Goal: Task Accomplishment & Management: Complete application form

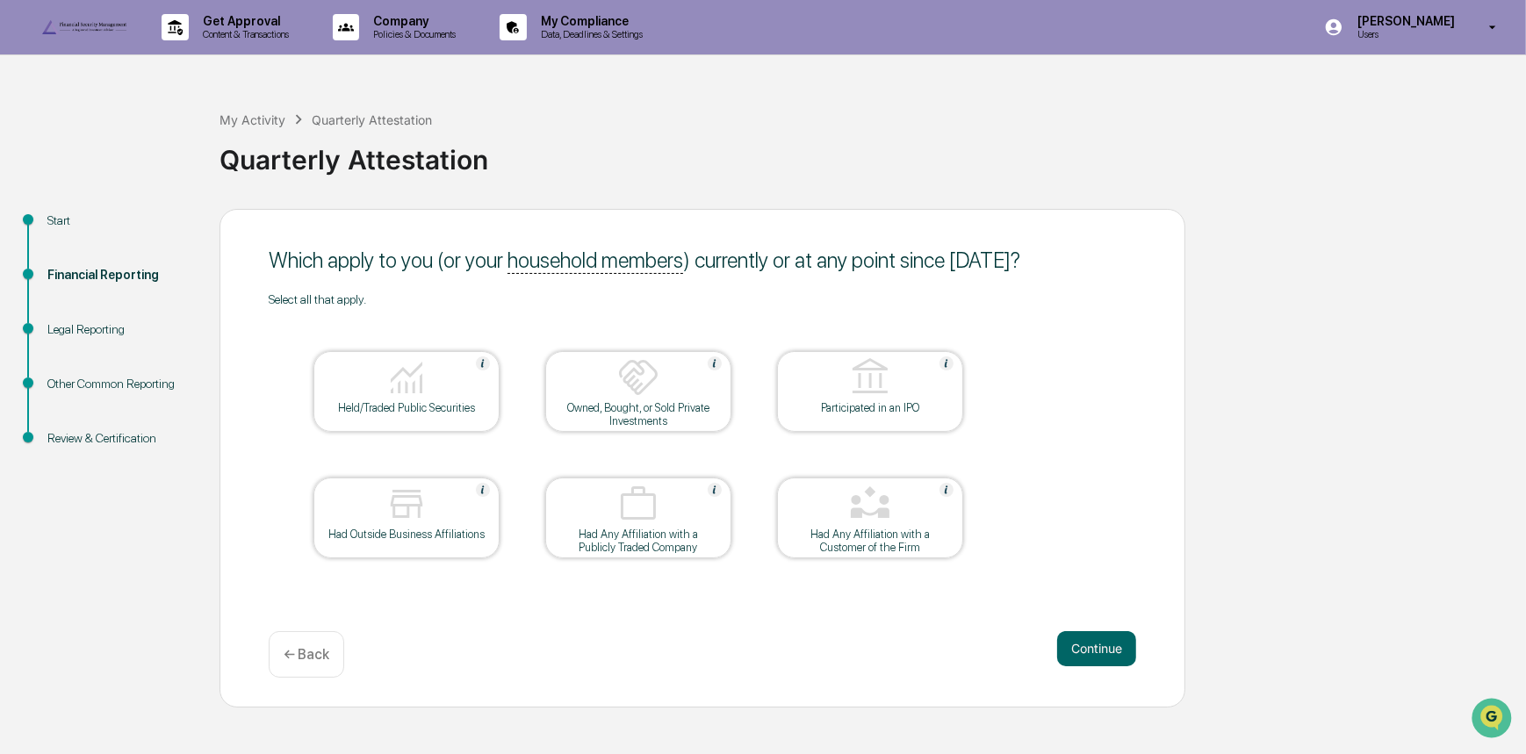
click at [421, 399] on img at bounding box center [406, 377] width 42 height 42
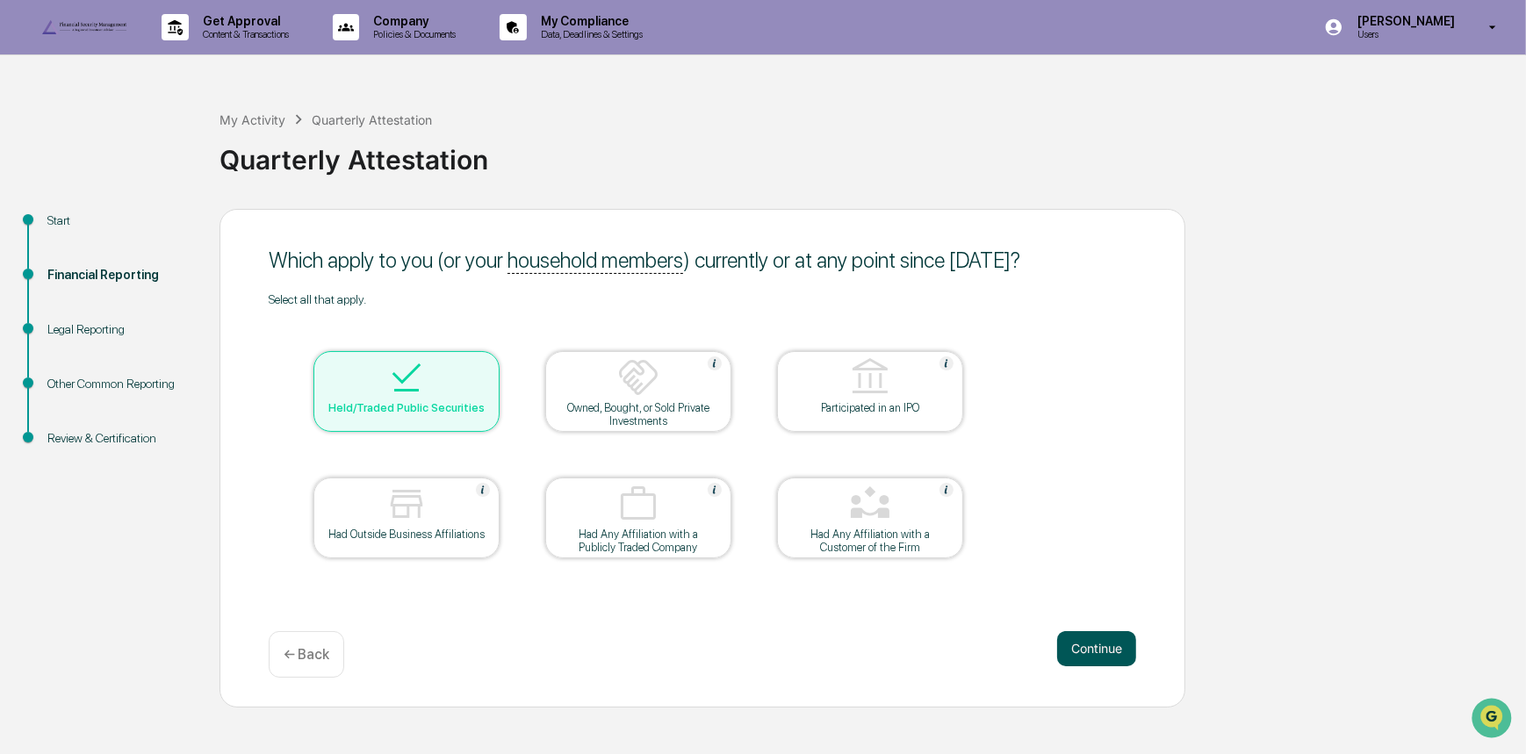
click at [1097, 666] on button "Continue" at bounding box center [1096, 648] width 79 height 35
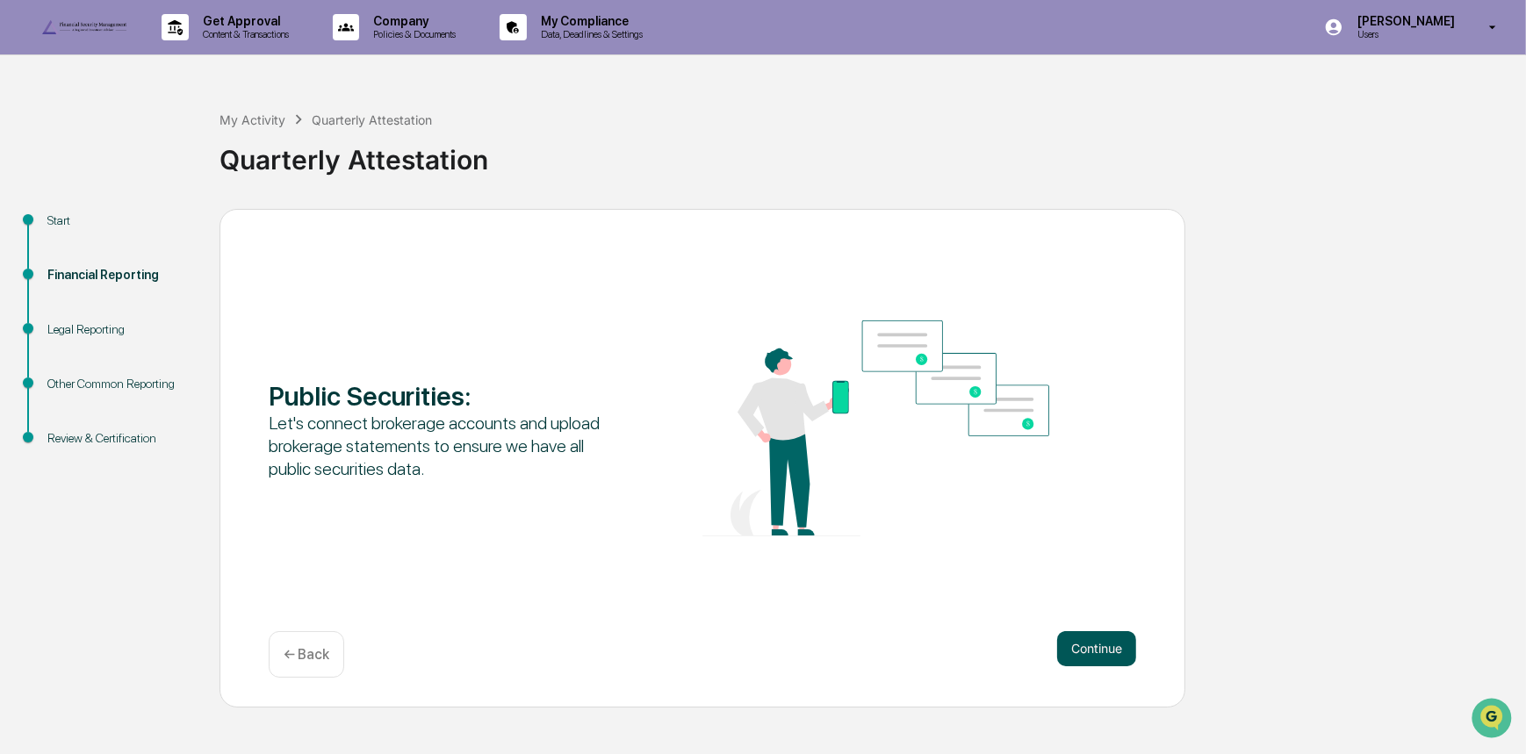
click at [1119, 666] on button "Continue" at bounding box center [1096, 648] width 79 height 35
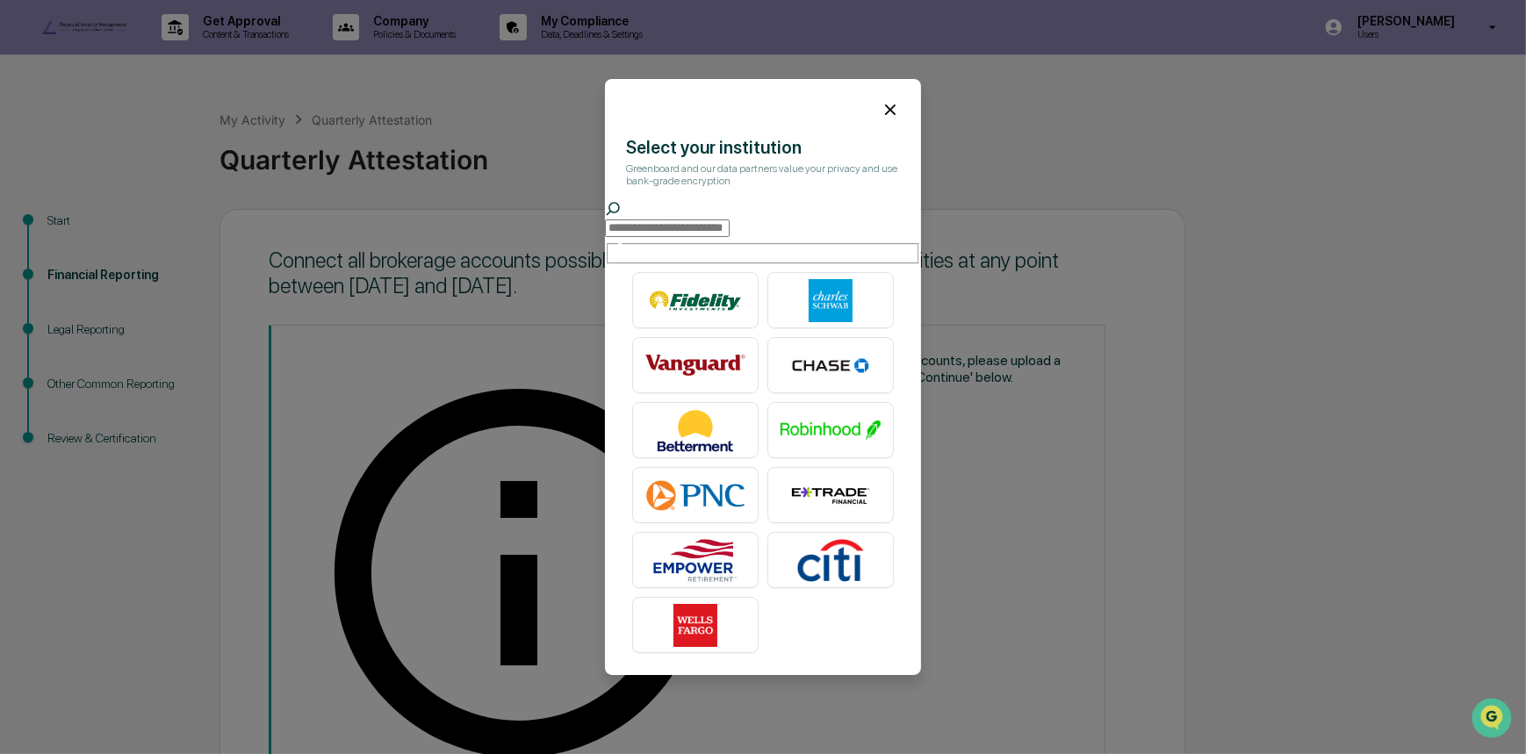
click at [880, 104] on icon at bounding box center [889, 109] width 19 height 19
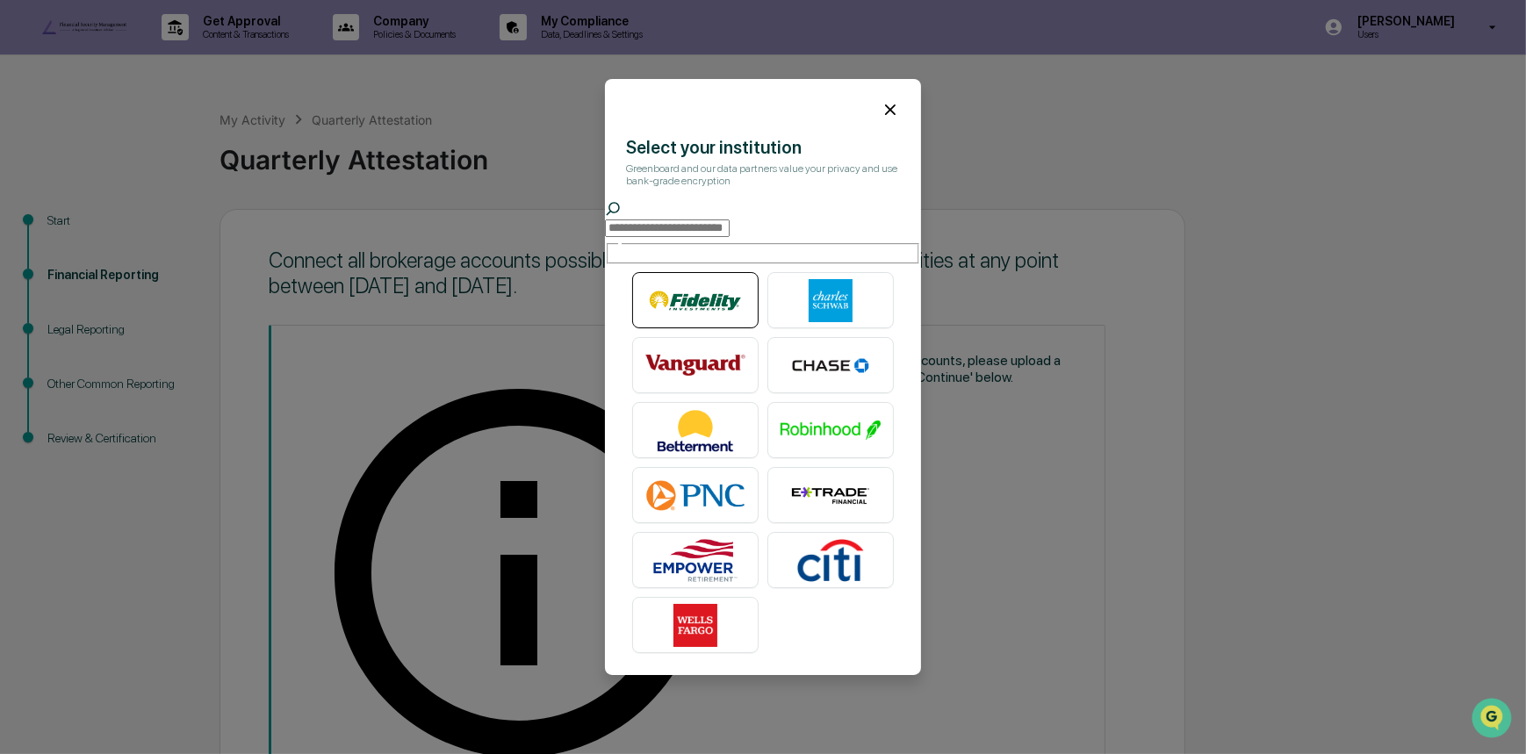
click at [685, 284] on img at bounding box center [695, 301] width 100 height 44
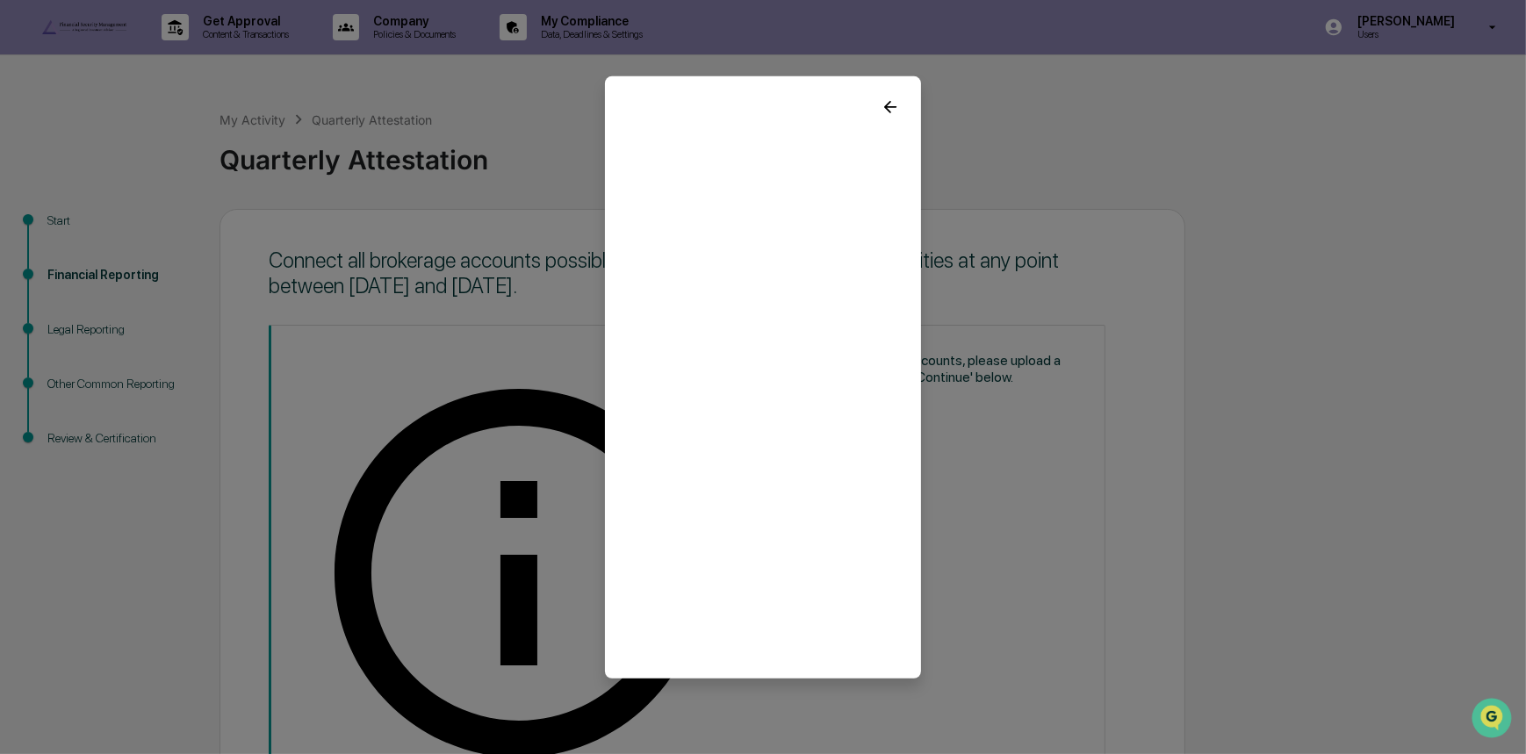
click at [884, 100] on icon at bounding box center [890, 106] width 12 height 12
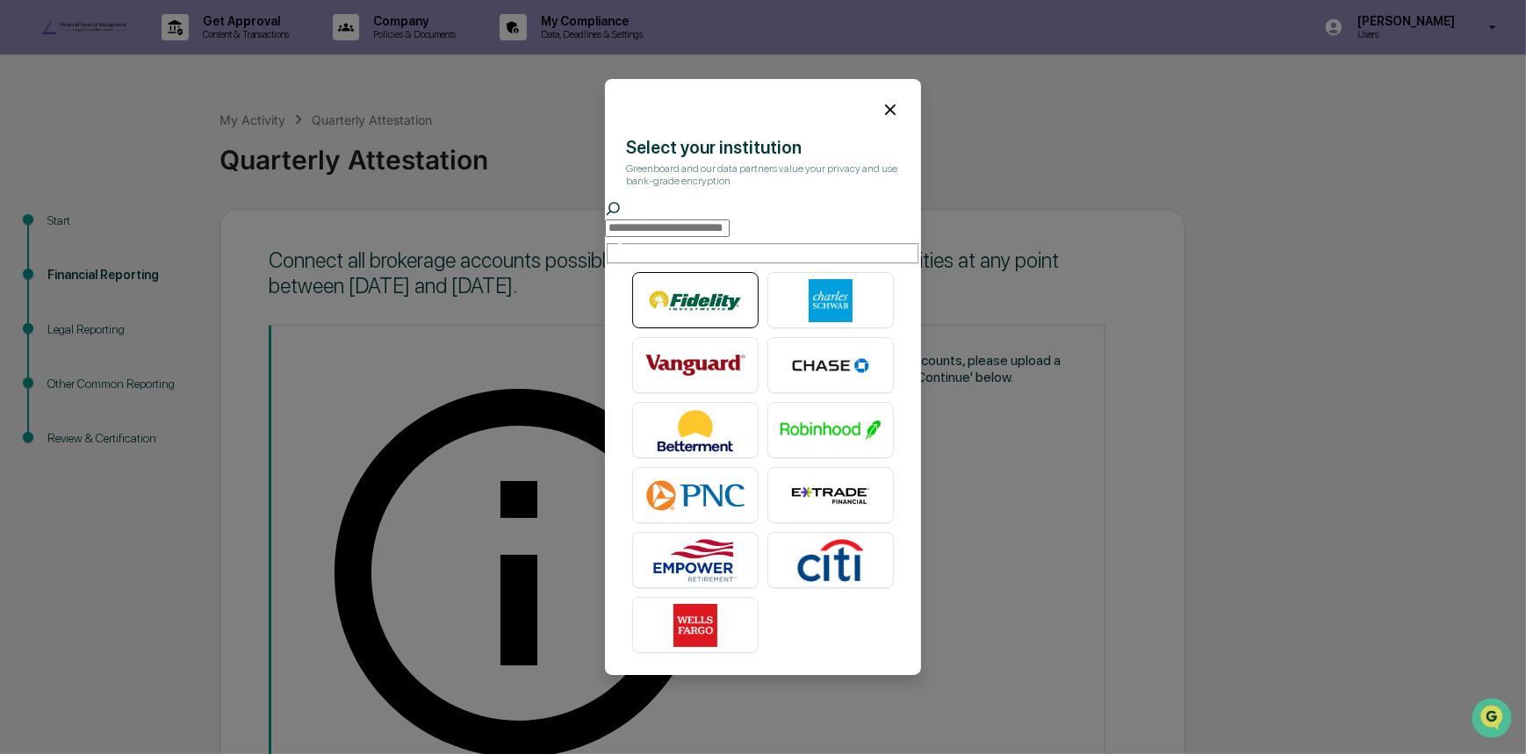
click at [686, 321] on div at bounding box center [695, 300] width 126 height 56
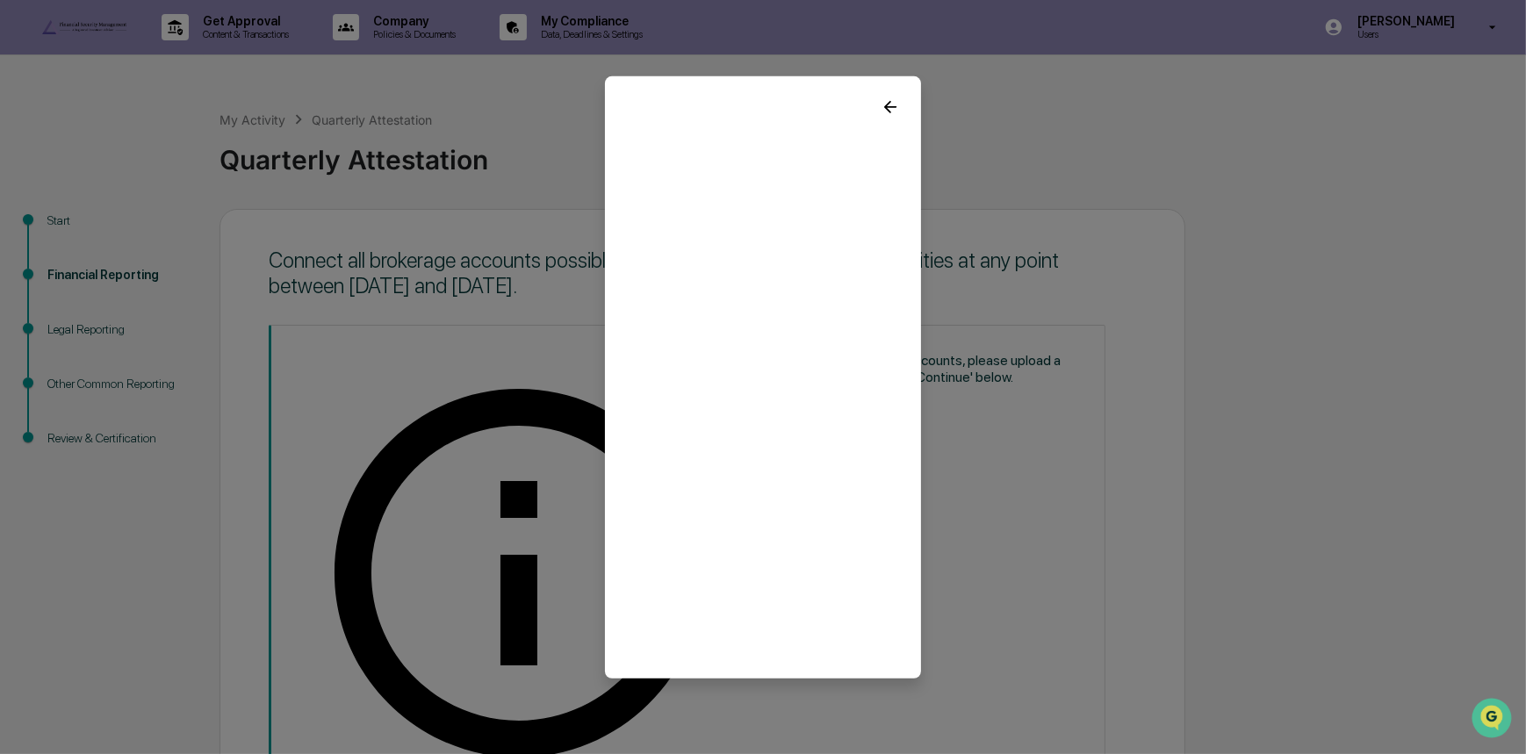
click at [880, 102] on icon at bounding box center [889, 106] width 19 height 19
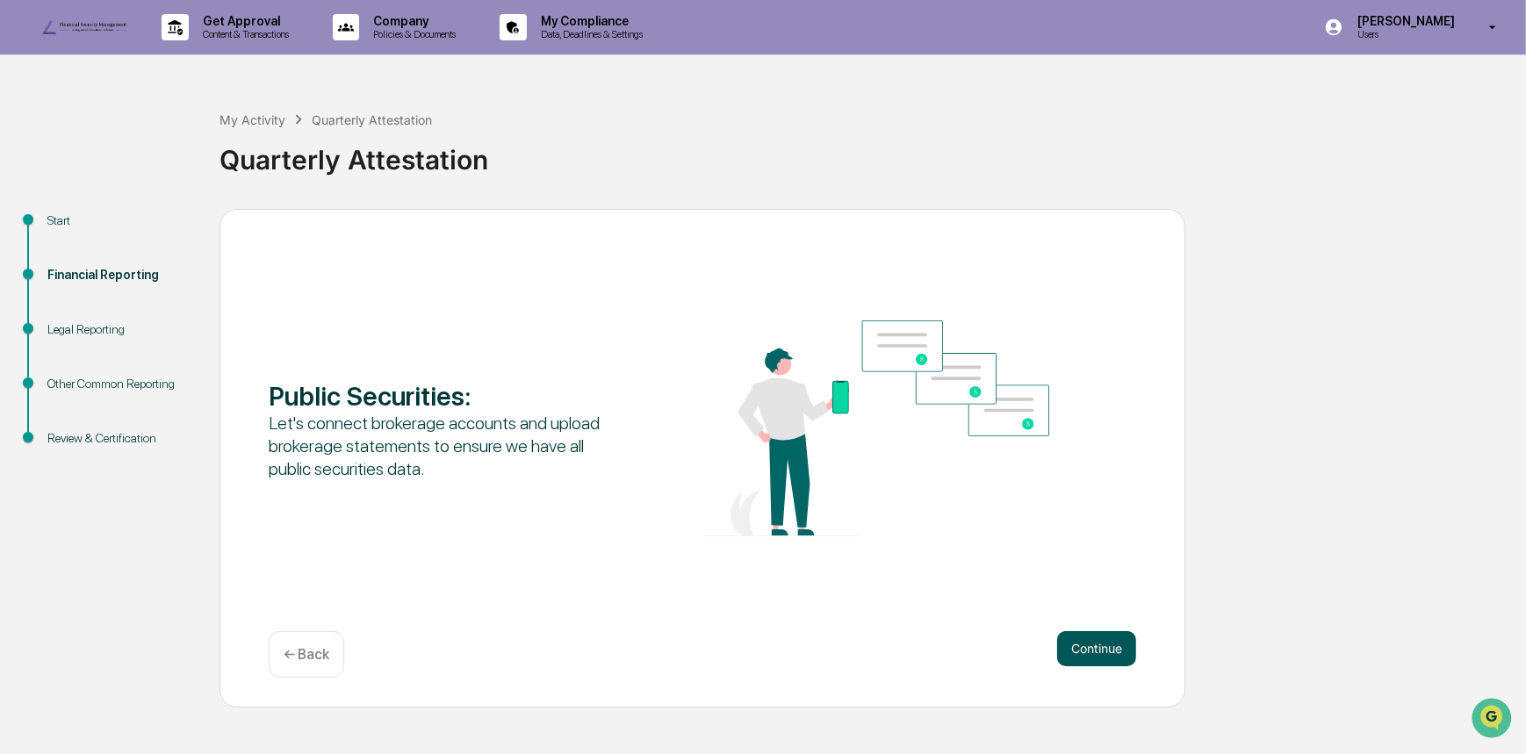
click at [1096, 666] on button "Continue" at bounding box center [1096, 648] width 79 height 35
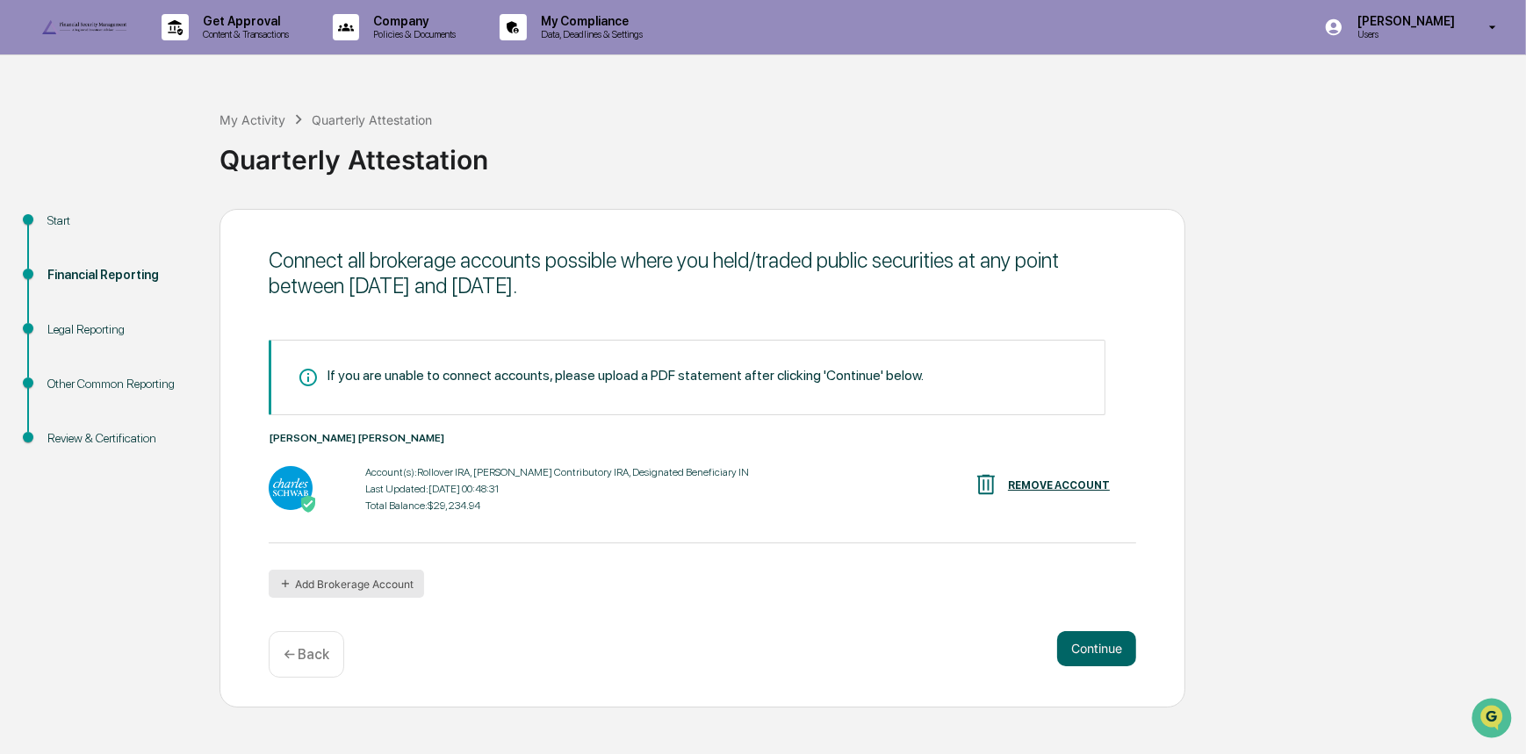
click at [313, 598] on button "Add Brokerage Account" at bounding box center [346, 584] width 155 height 28
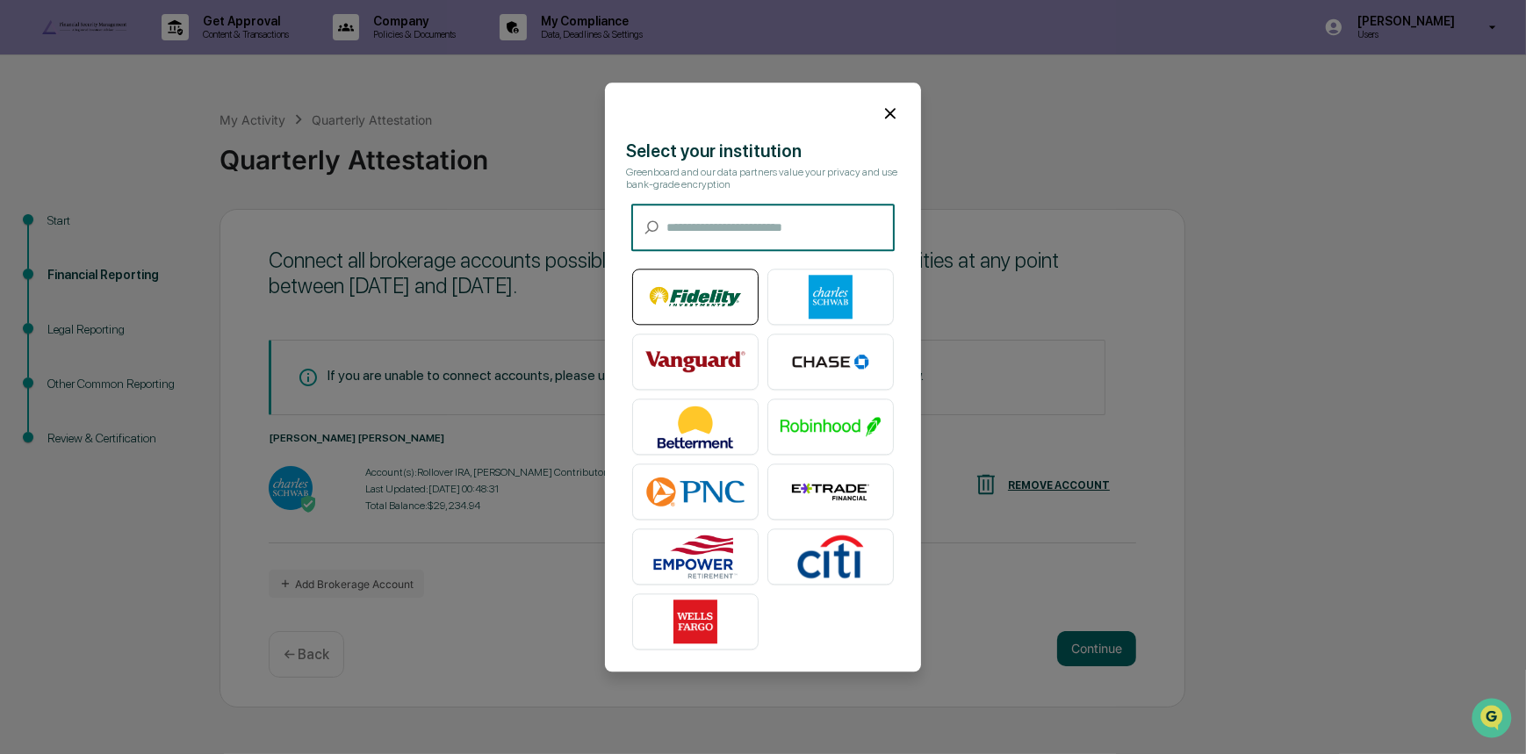
click at [689, 295] on img at bounding box center [695, 297] width 100 height 44
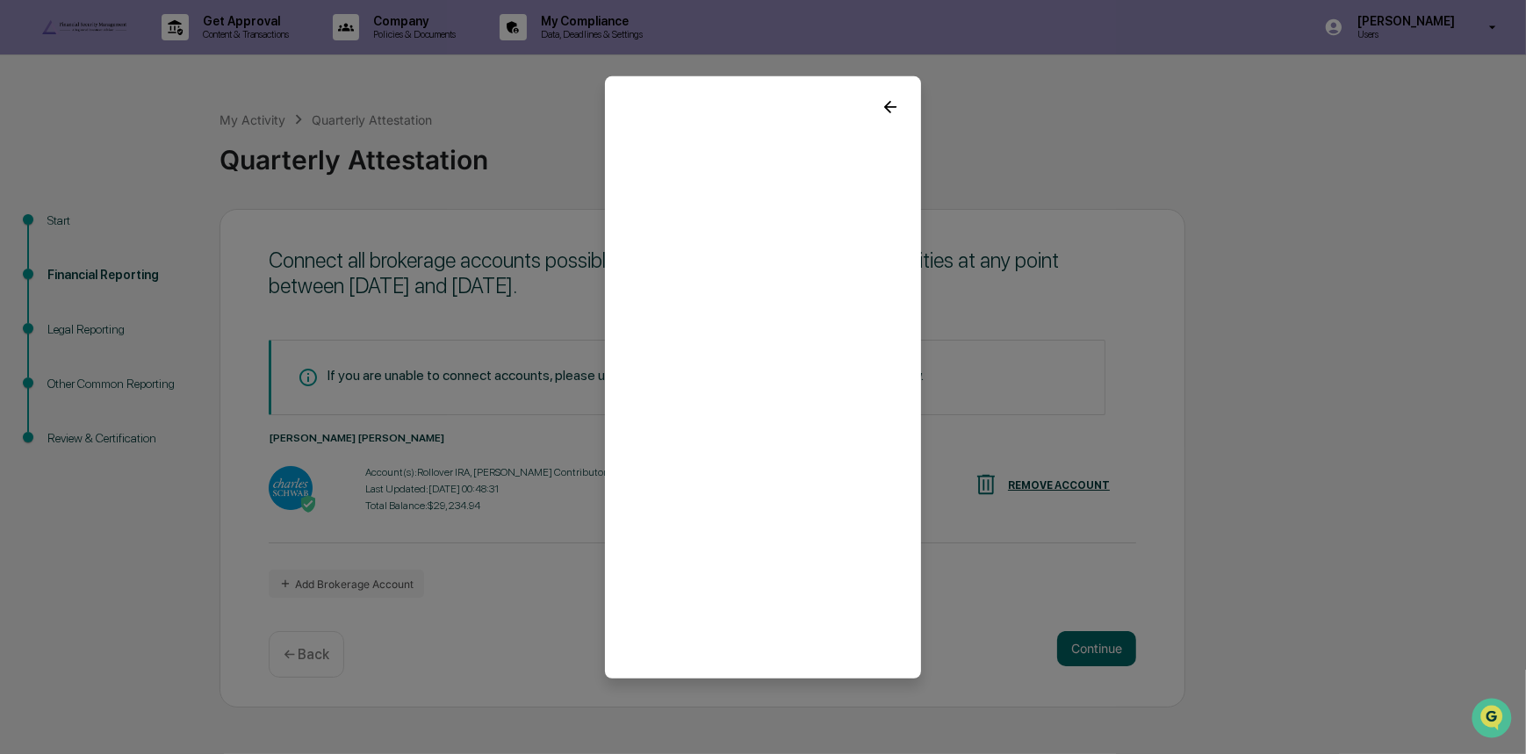
click at [888, 90] on div at bounding box center [763, 98] width 316 height 47
click at [873, 124] on iframe at bounding box center [763, 394] width 316 height 541
click at [886, 98] on icon at bounding box center [889, 106] width 19 height 19
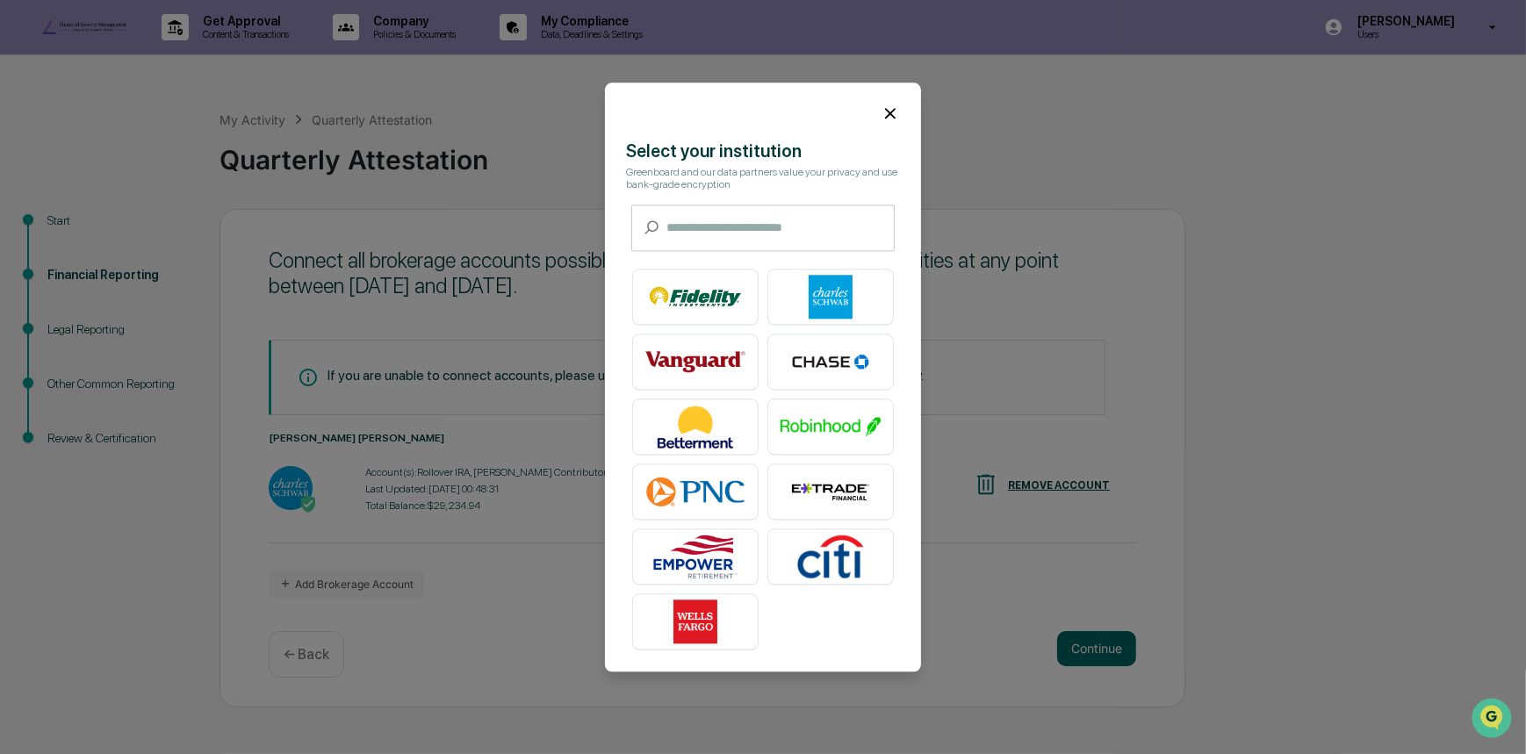
click at [709, 219] on input "text" at bounding box center [780, 228] width 228 height 47
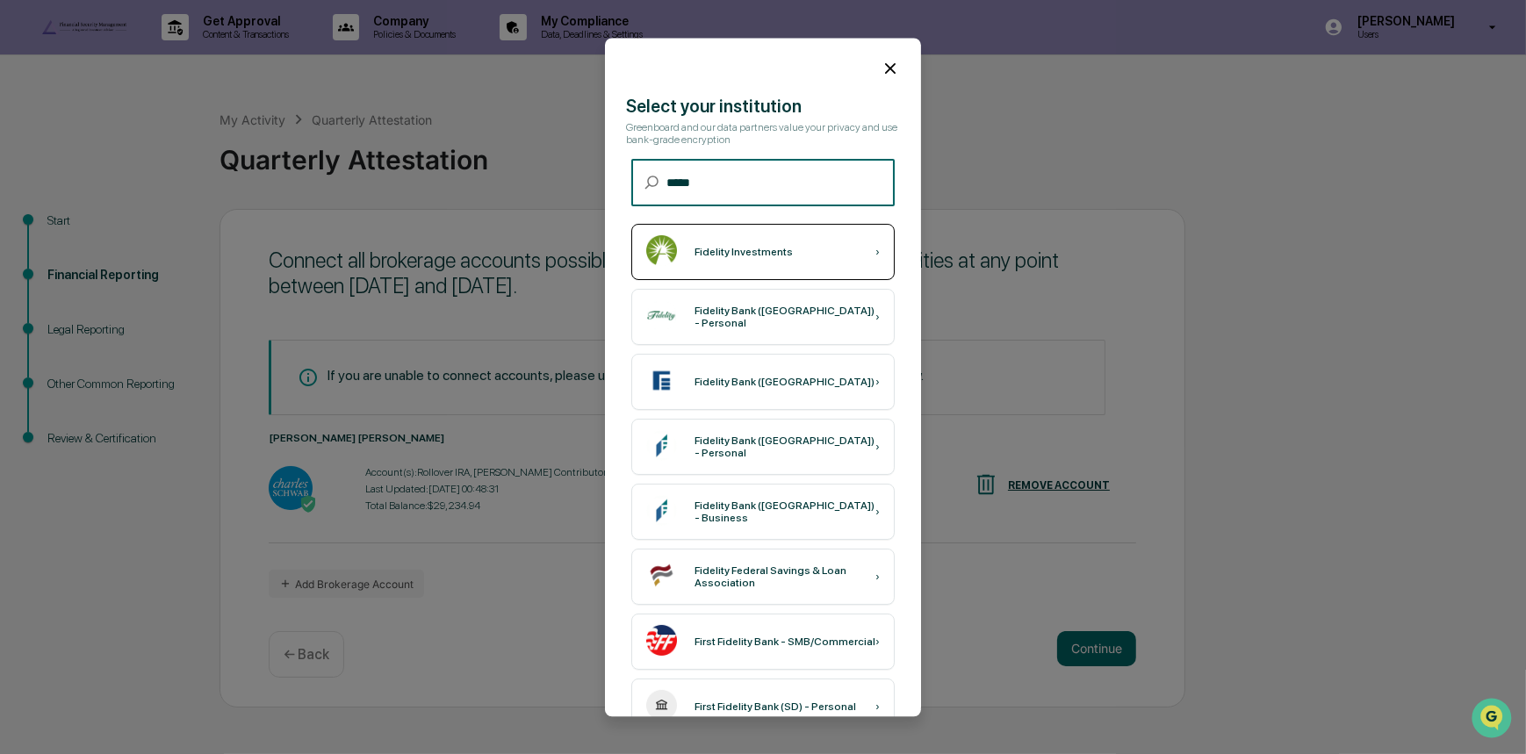
type input "*****"
click at [798, 246] on div "Fidelity Investments ›" at bounding box center [762, 252] width 263 height 56
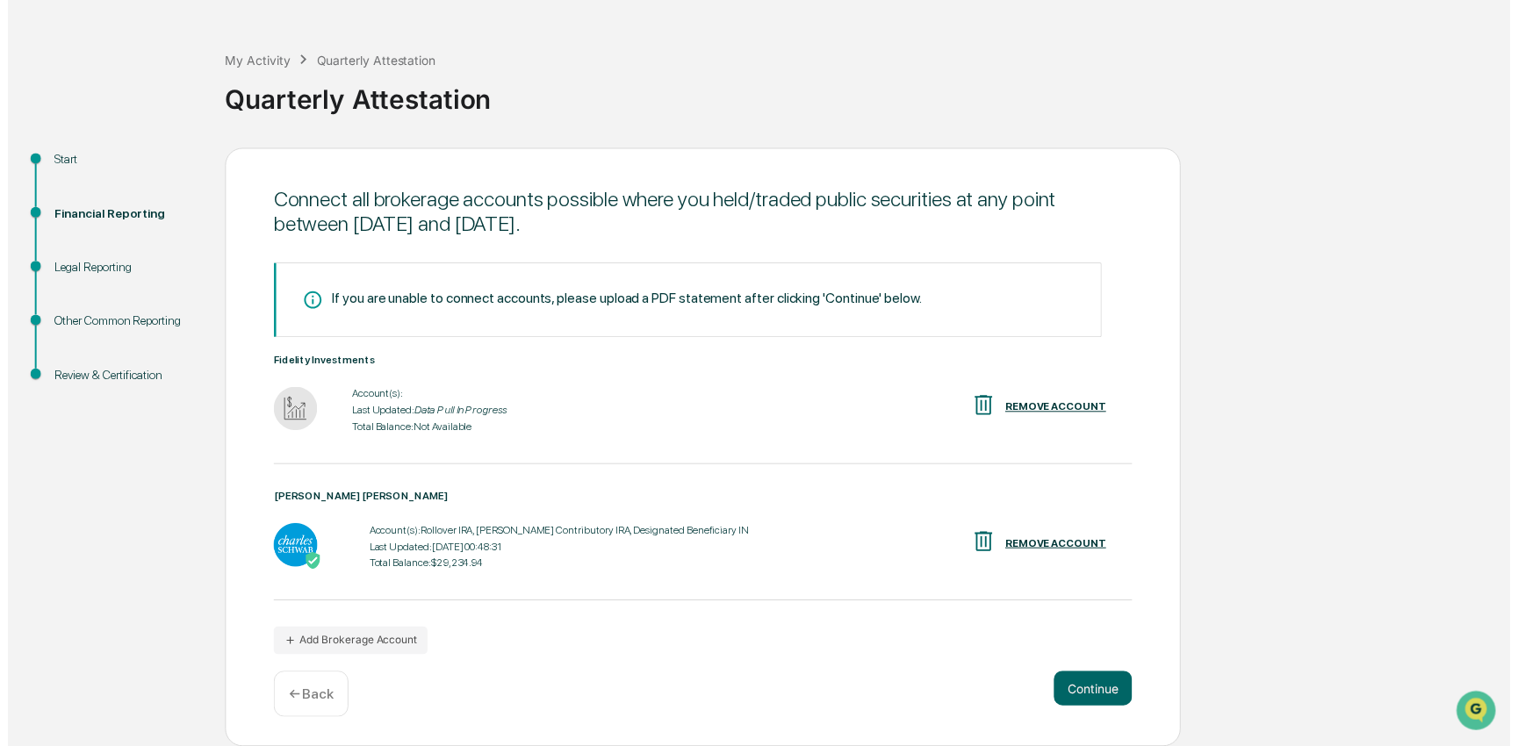
scroll to position [95, 0]
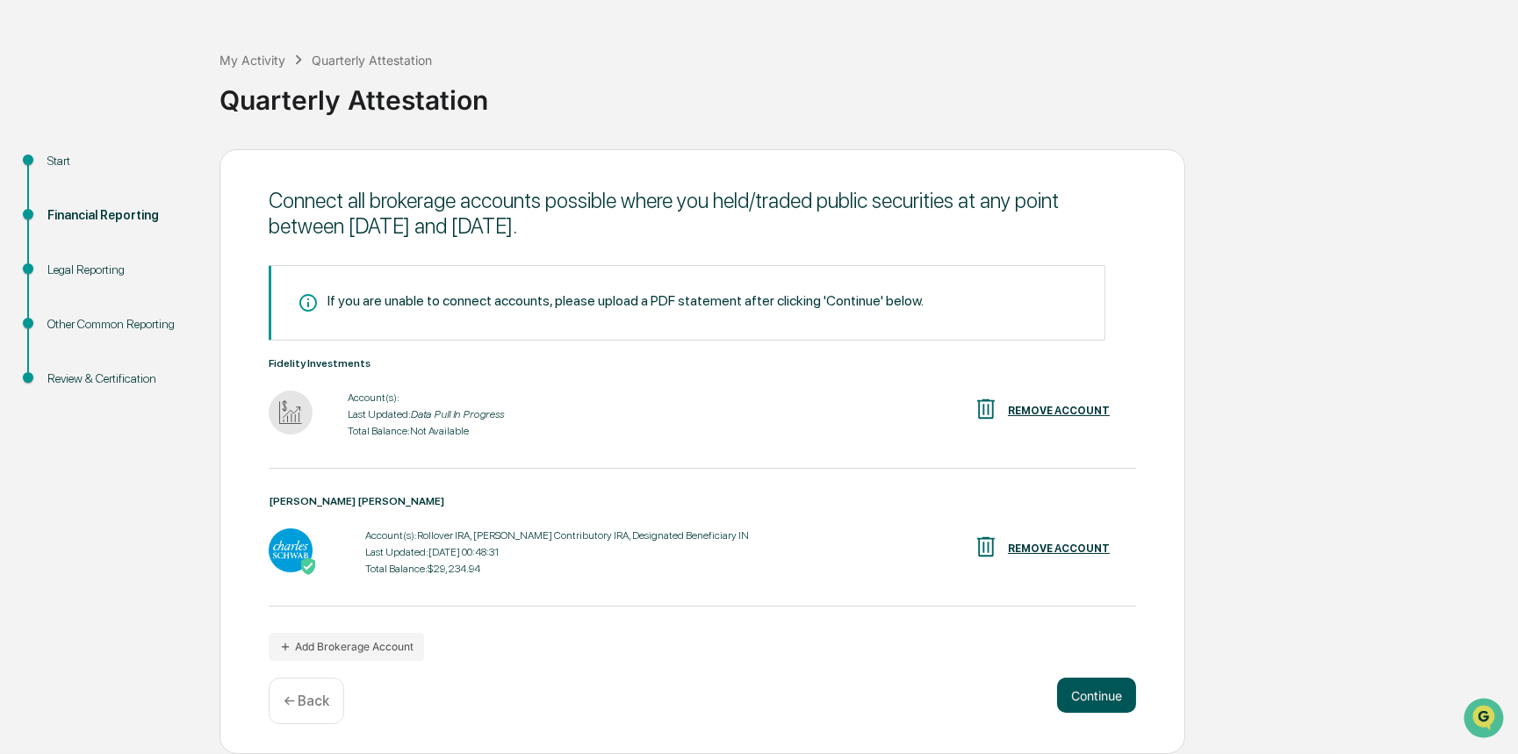
click at [1102, 708] on button "Continue" at bounding box center [1096, 695] width 79 height 35
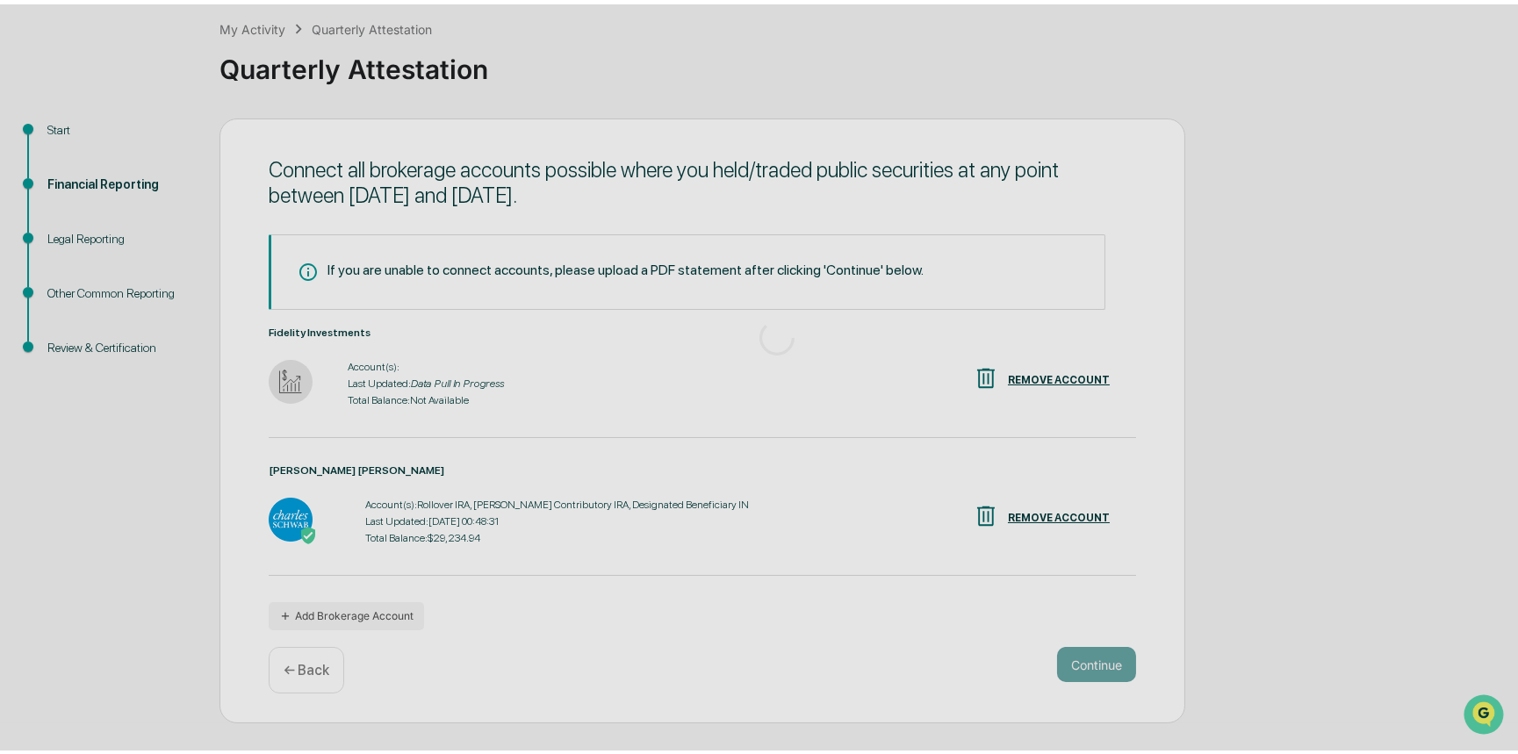
scroll to position [0, 0]
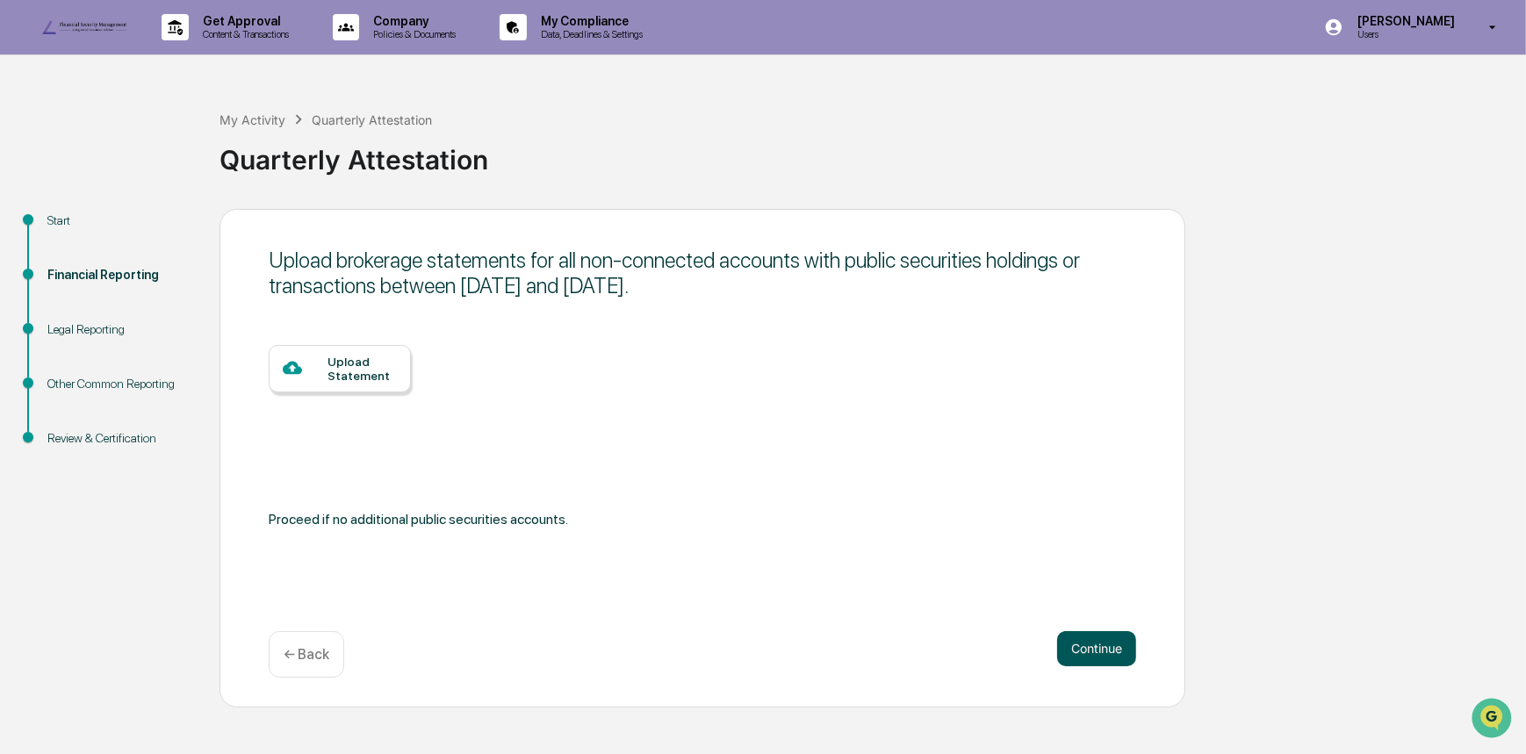
click at [1091, 666] on button "Continue" at bounding box center [1096, 648] width 79 height 35
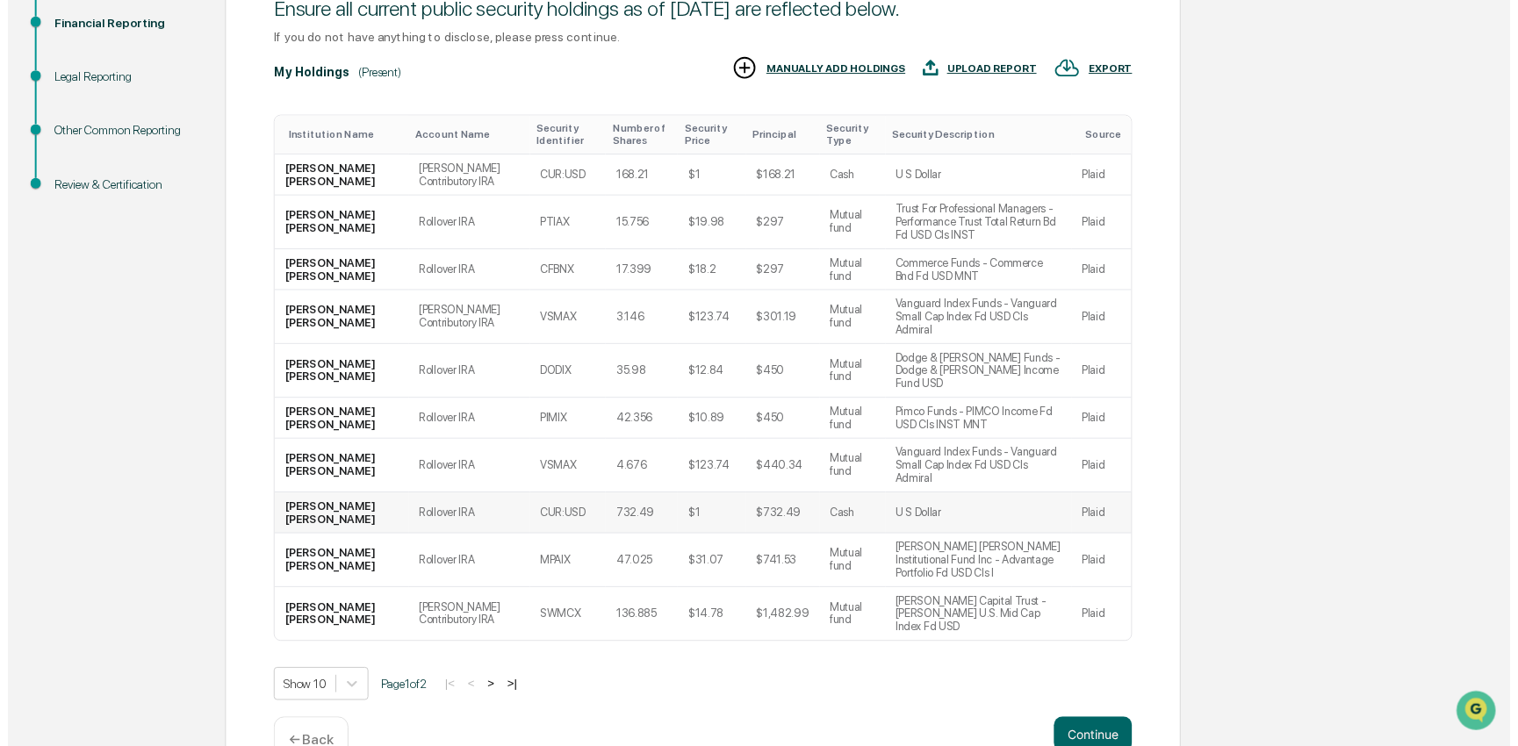
scroll to position [260, 0]
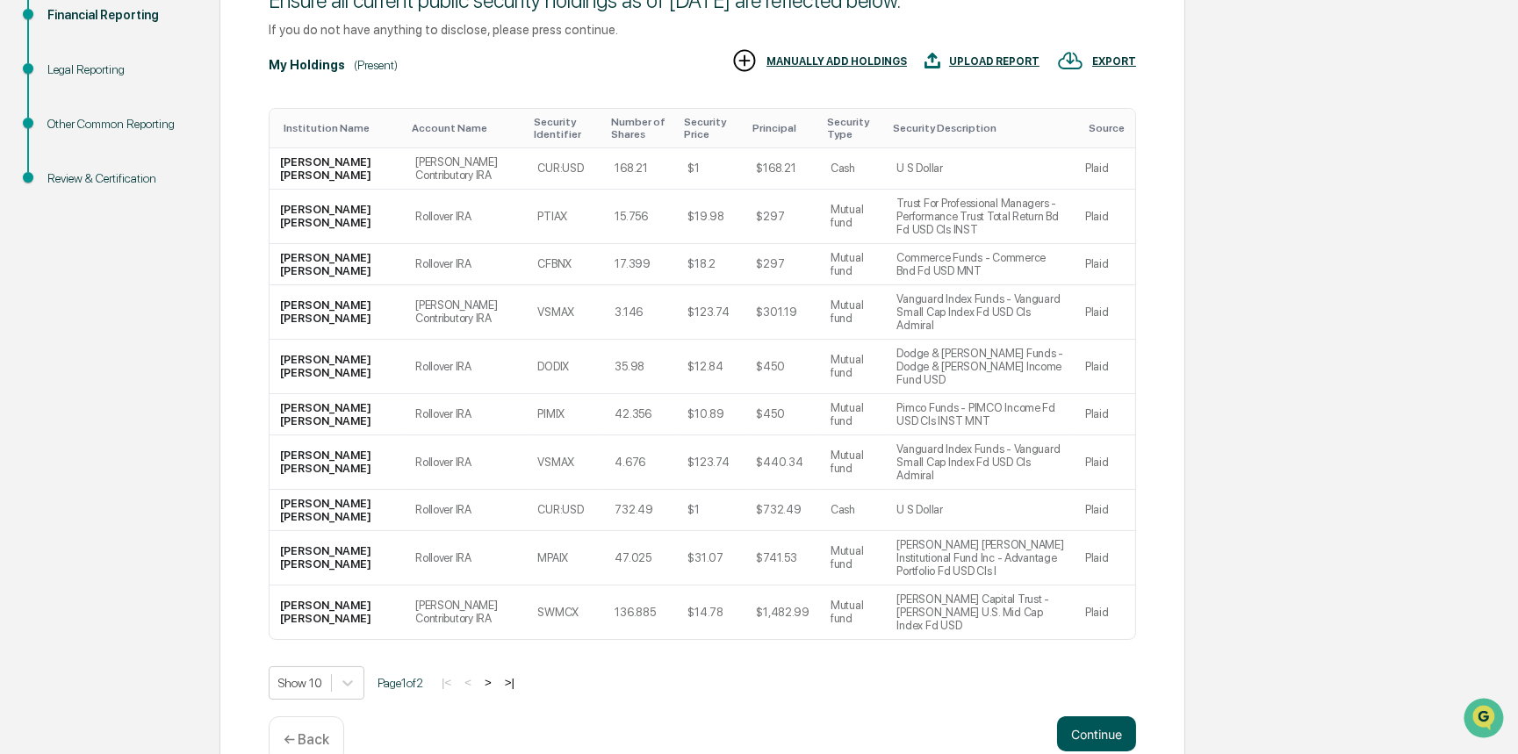
click at [1131, 716] on button "Continue" at bounding box center [1096, 733] width 79 height 35
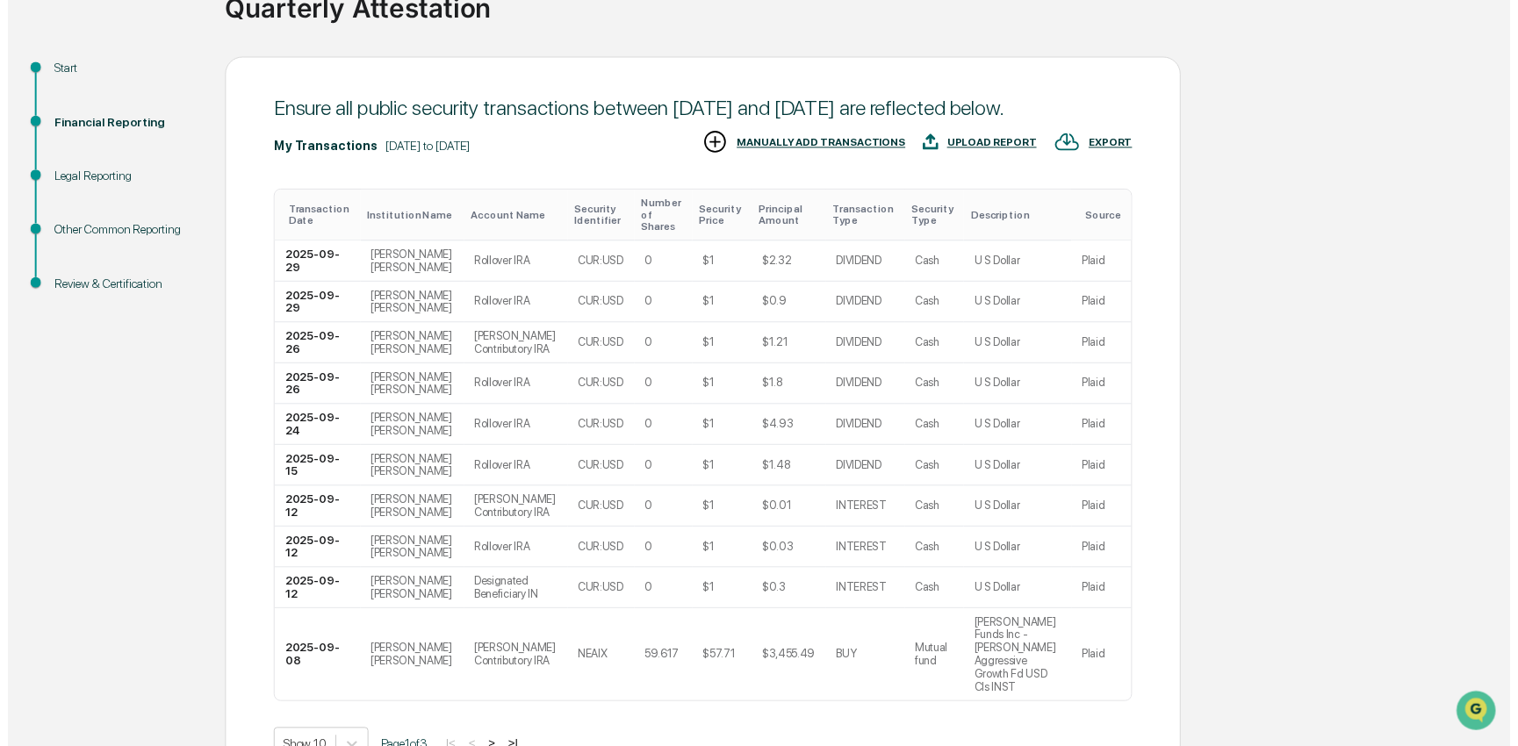
scroll to position [299, 0]
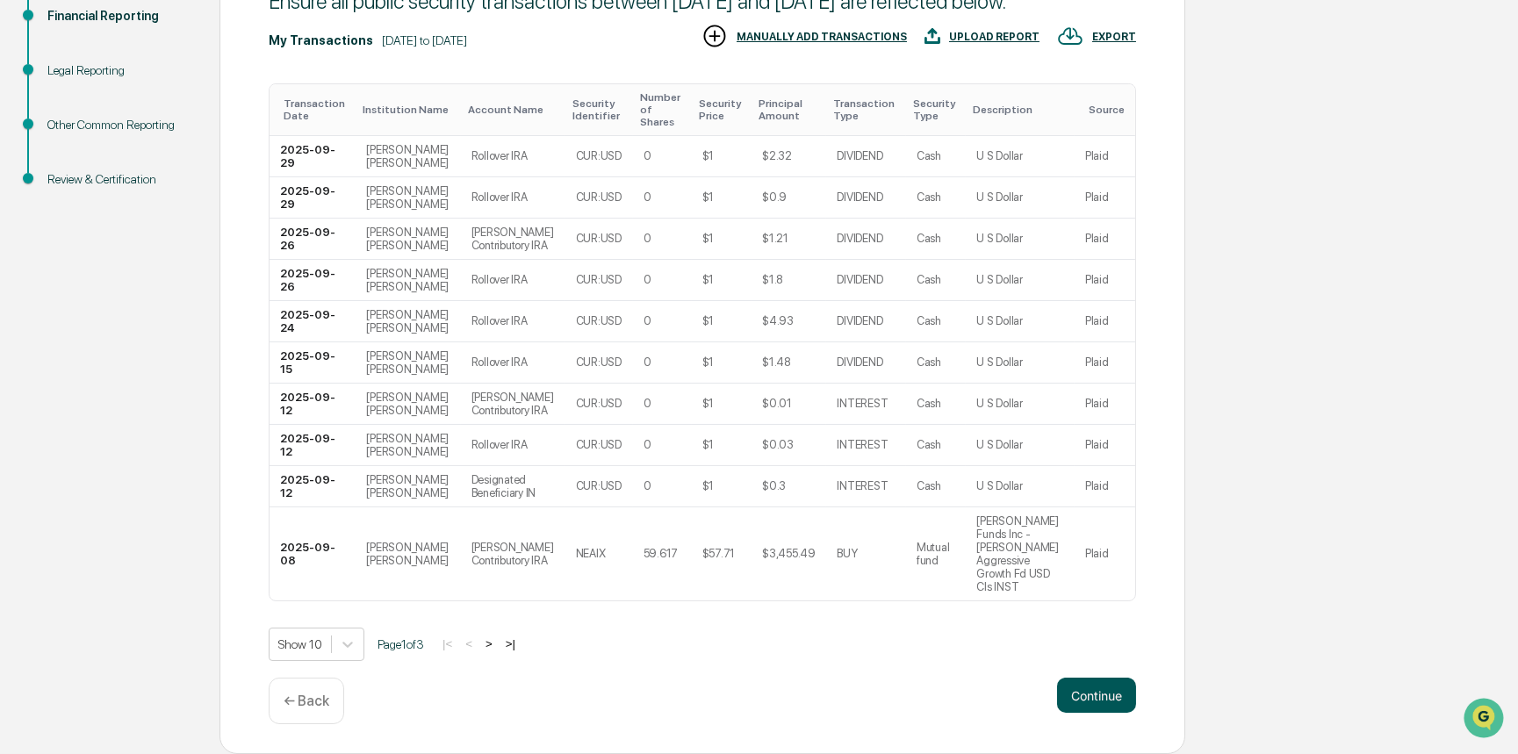
click at [1097, 699] on button "Continue" at bounding box center [1096, 695] width 79 height 35
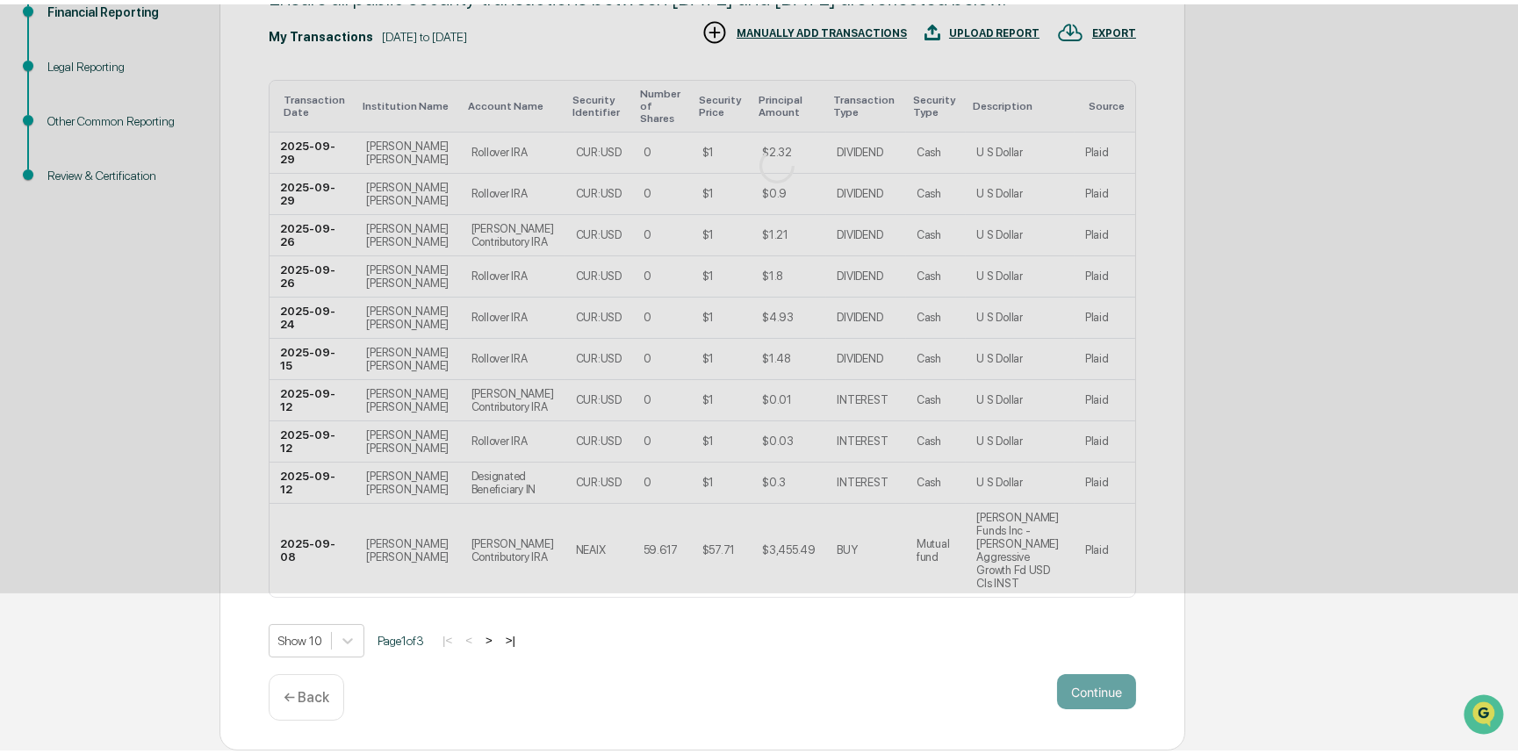
scroll to position [0, 0]
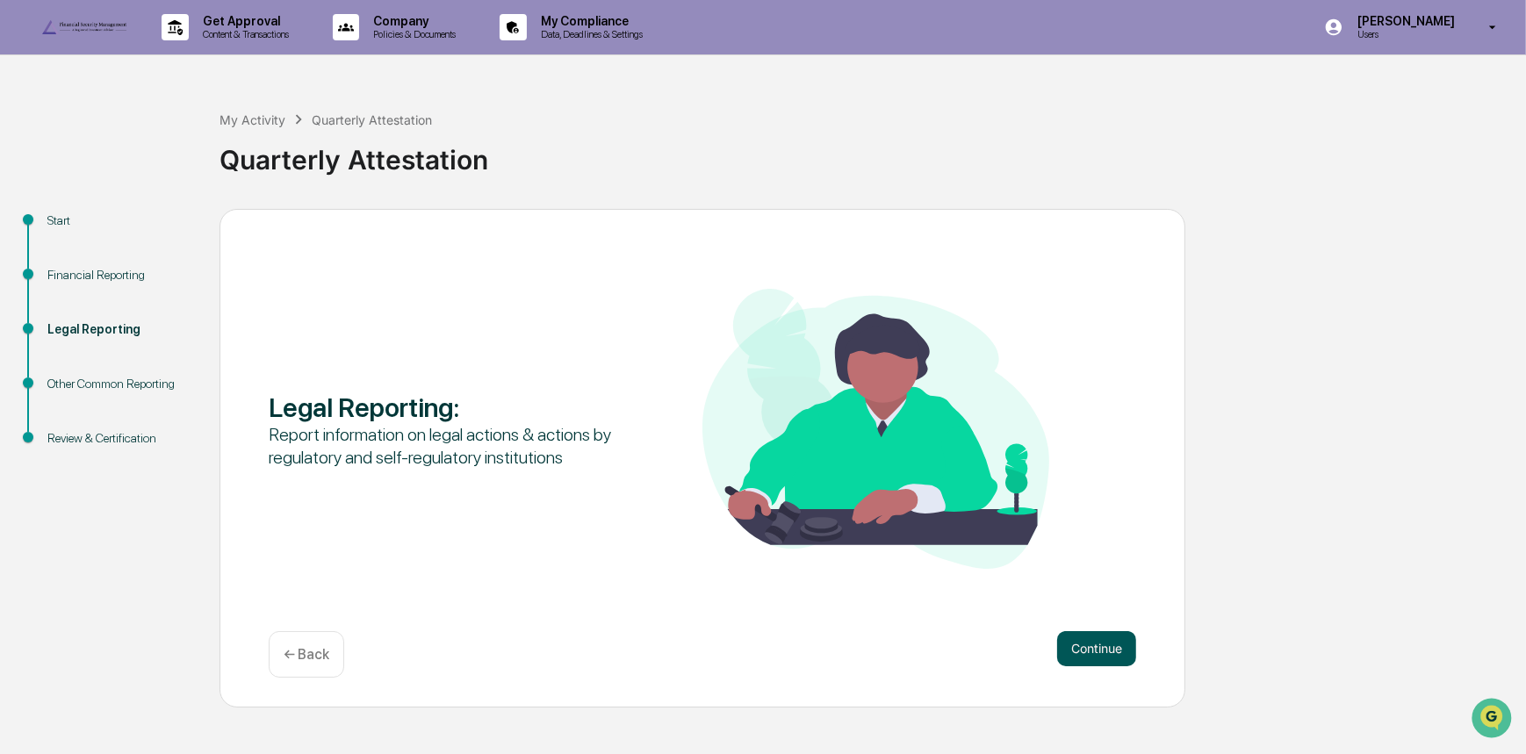
click at [1098, 666] on button "Continue" at bounding box center [1096, 648] width 79 height 35
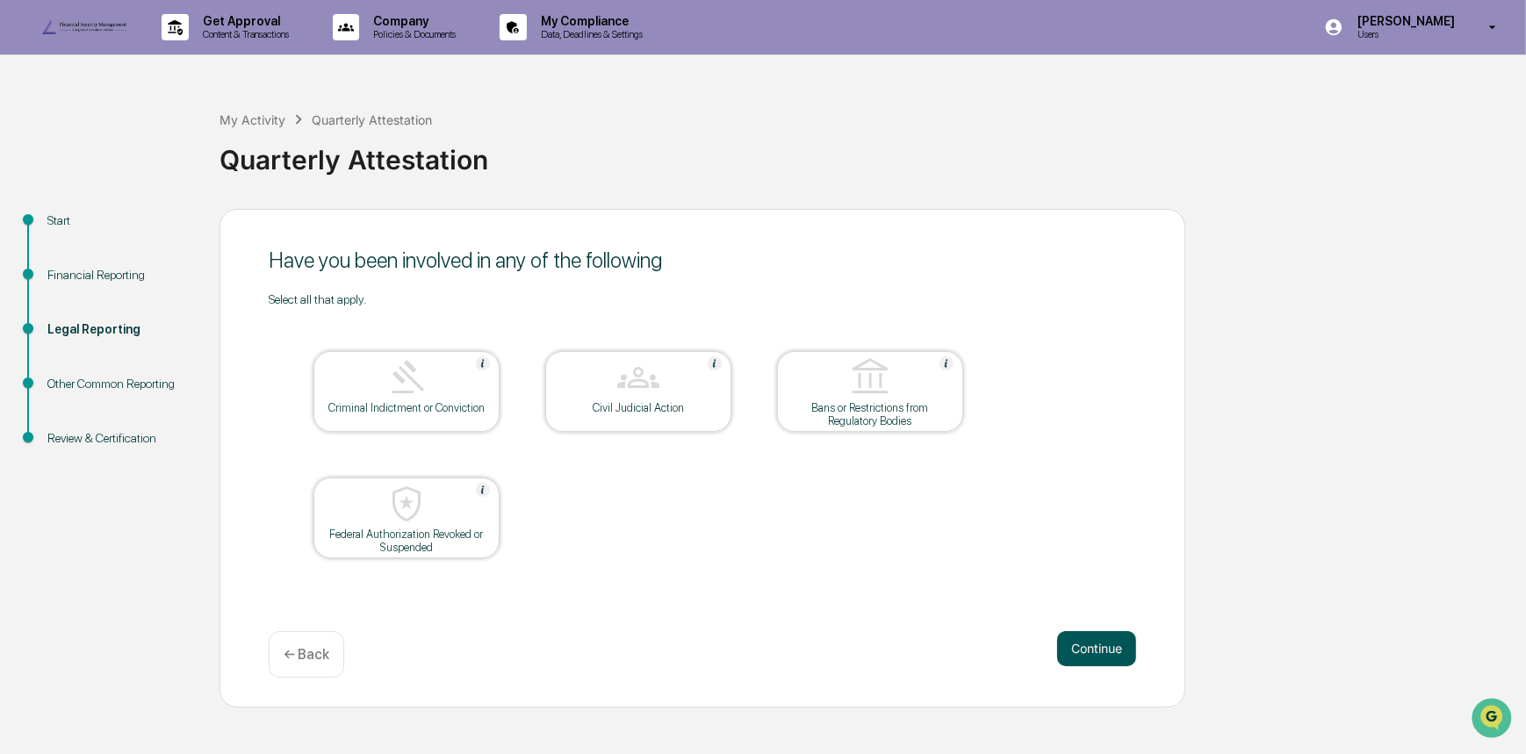
click at [1124, 666] on button "Continue" at bounding box center [1096, 648] width 79 height 35
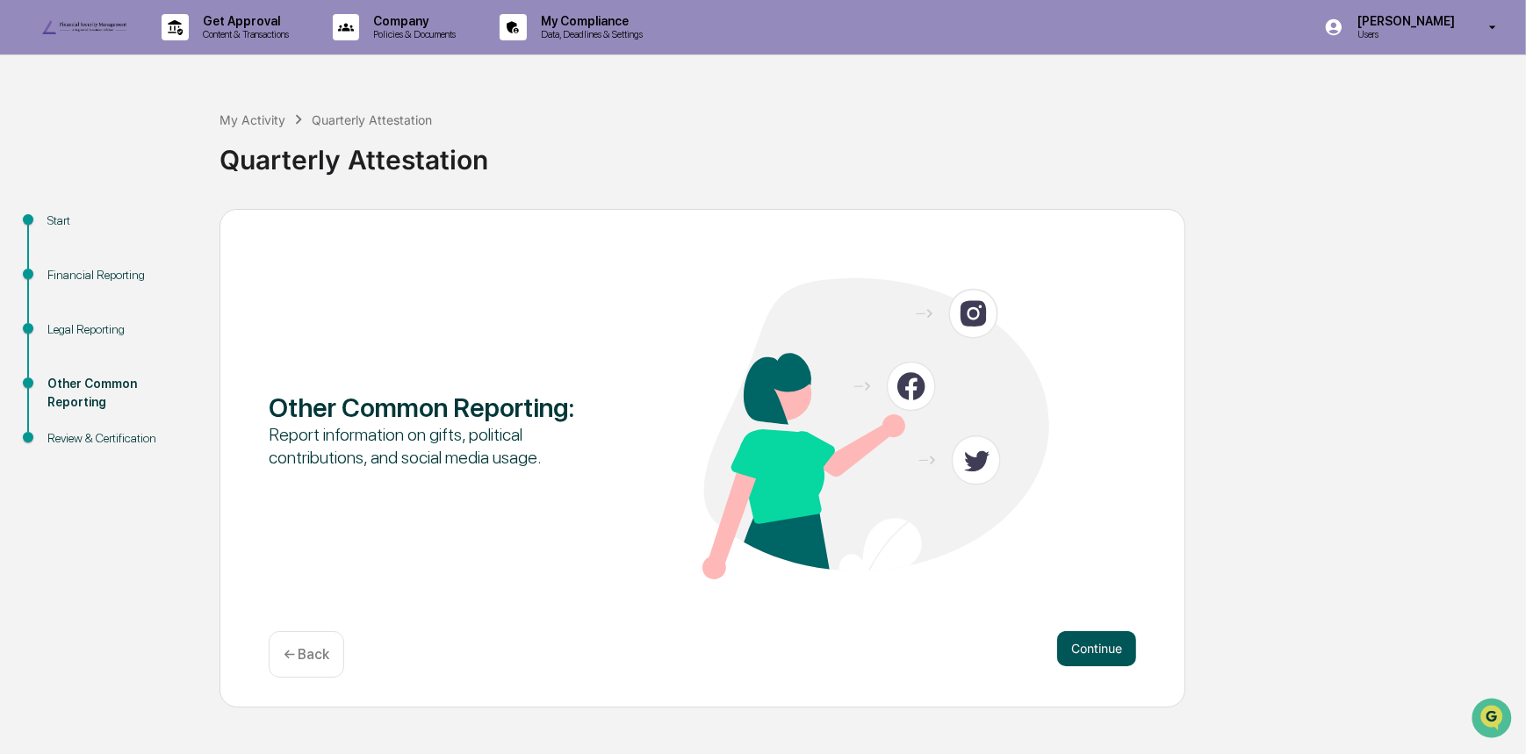
click at [1112, 666] on button "Continue" at bounding box center [1096, 648] width 79 height 35
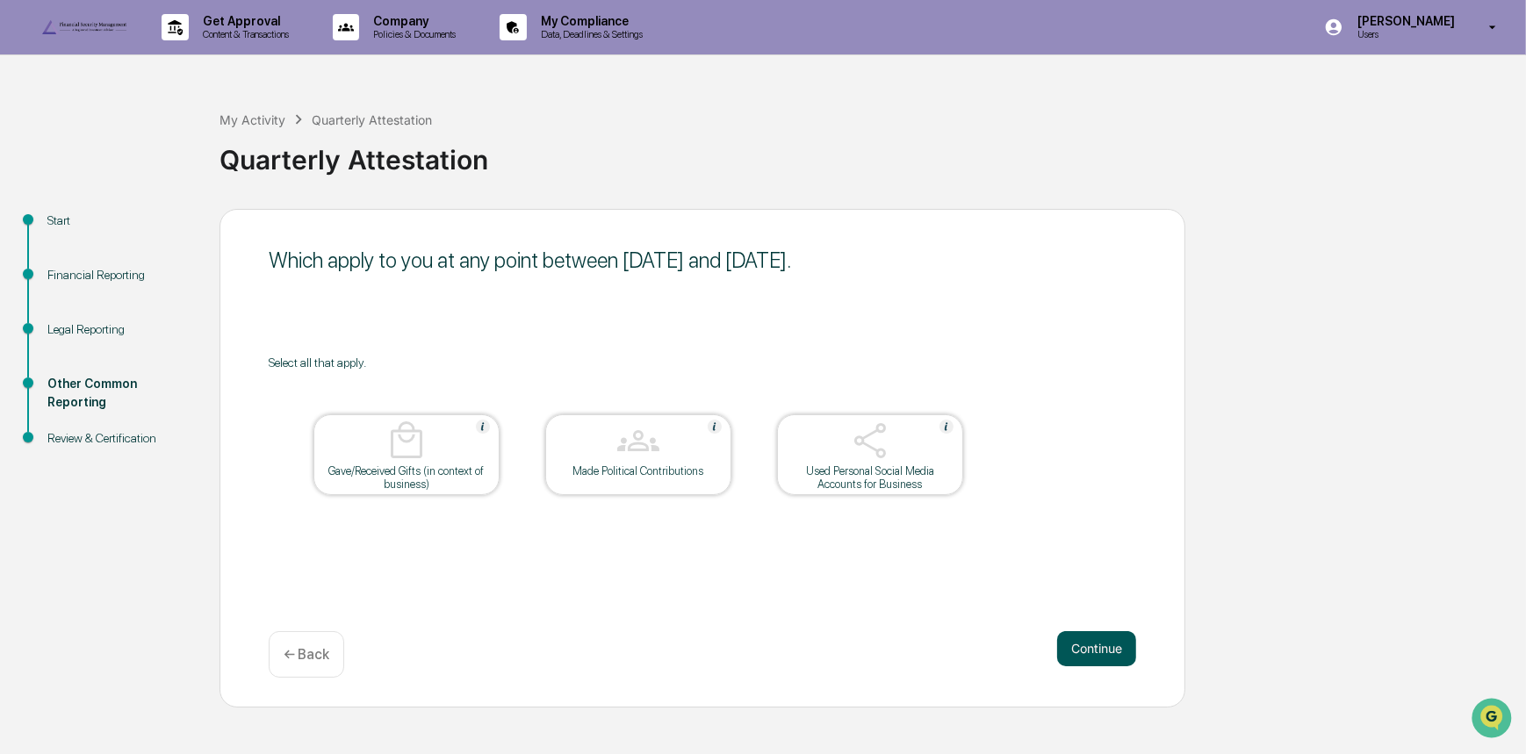
click at [1104, 666] on button "Continue" at bounding box center [1096, 648] width 79 height 35
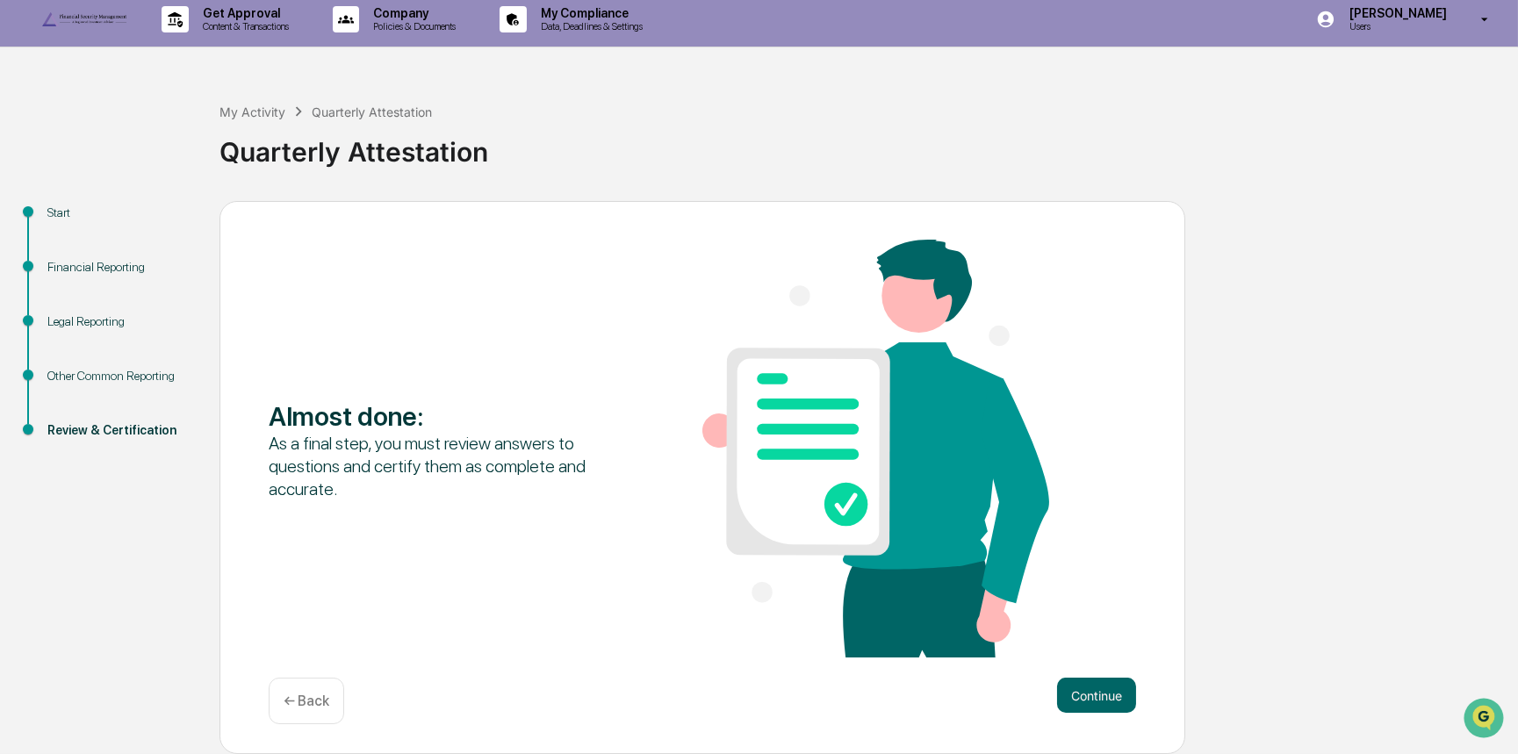
scroll to position [40, 0]
click at [1089, 701] on button "Continue" at bounding box center [1096, 695] width 79 height 35
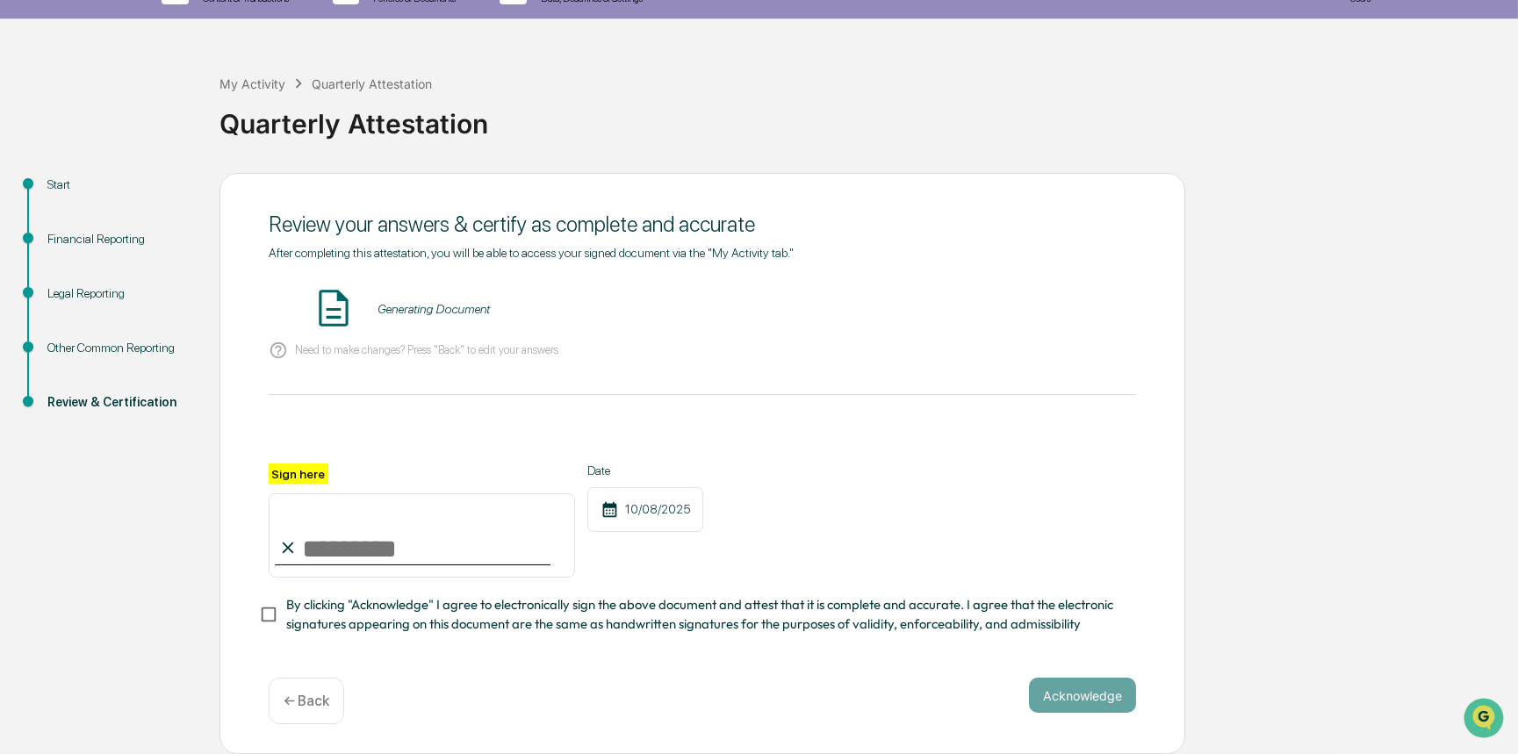
click at [386, 565] on input "Sign here" at bounding box center [422, 535] width 306 height 84
click at [363, 578] on input "Sign here" at bounding box center [422, 535] width 306 height 84
type input "**********"
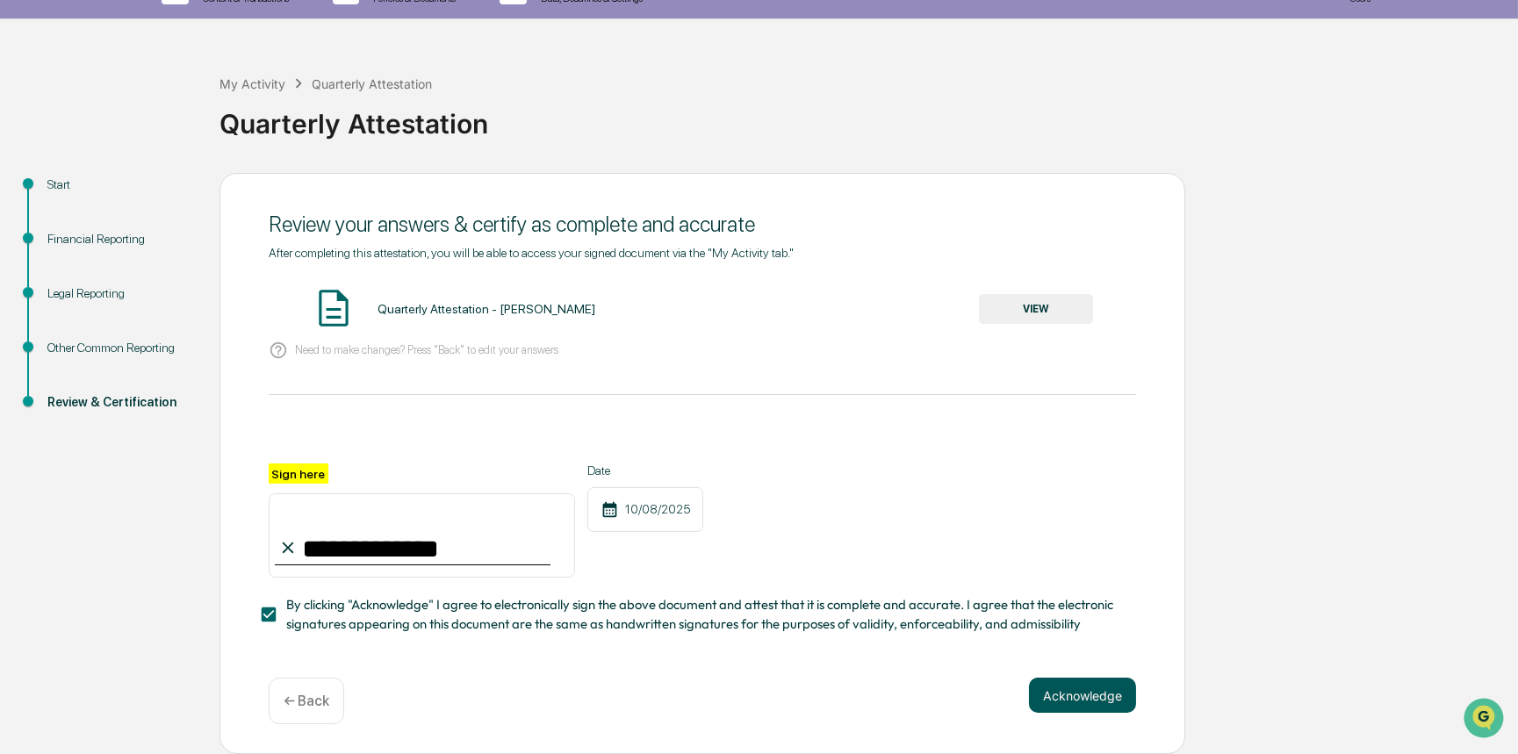
click at [1073, 700] on button "Acknowledge" at bounding box center [1082, 695] width 107 height 35
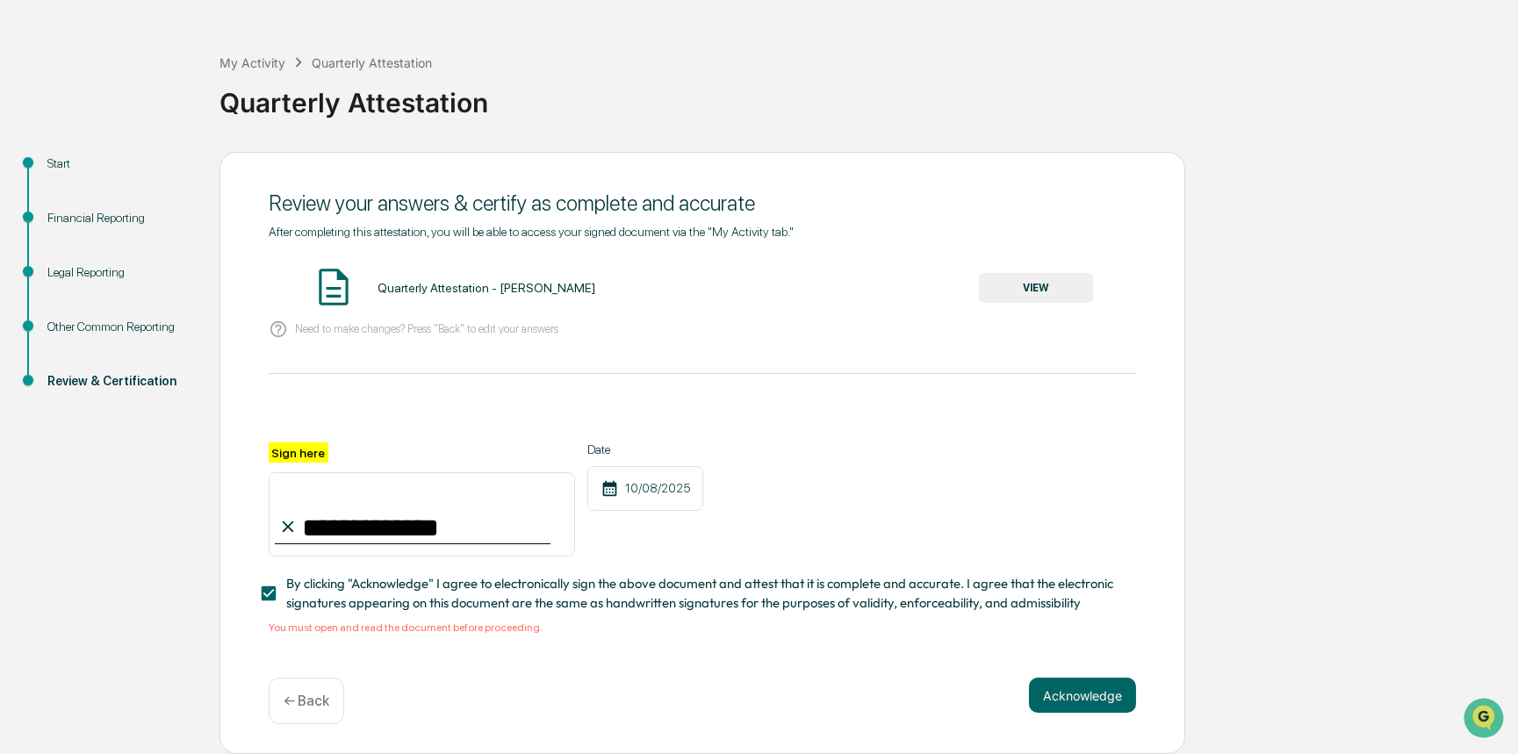
drag, startPoint x: 458, startPoint y: 310, endPoint x: 803, endPoint y: 290, distance: 345.6
click at [458, 295] on div "Quarterly Attestation - [PERSON_NAME]" at bounding box center [486, 288] width 218 height 14
click at [1046, 291] on button "VIEW" at bounding box center [1036, 288] width 114 height 30
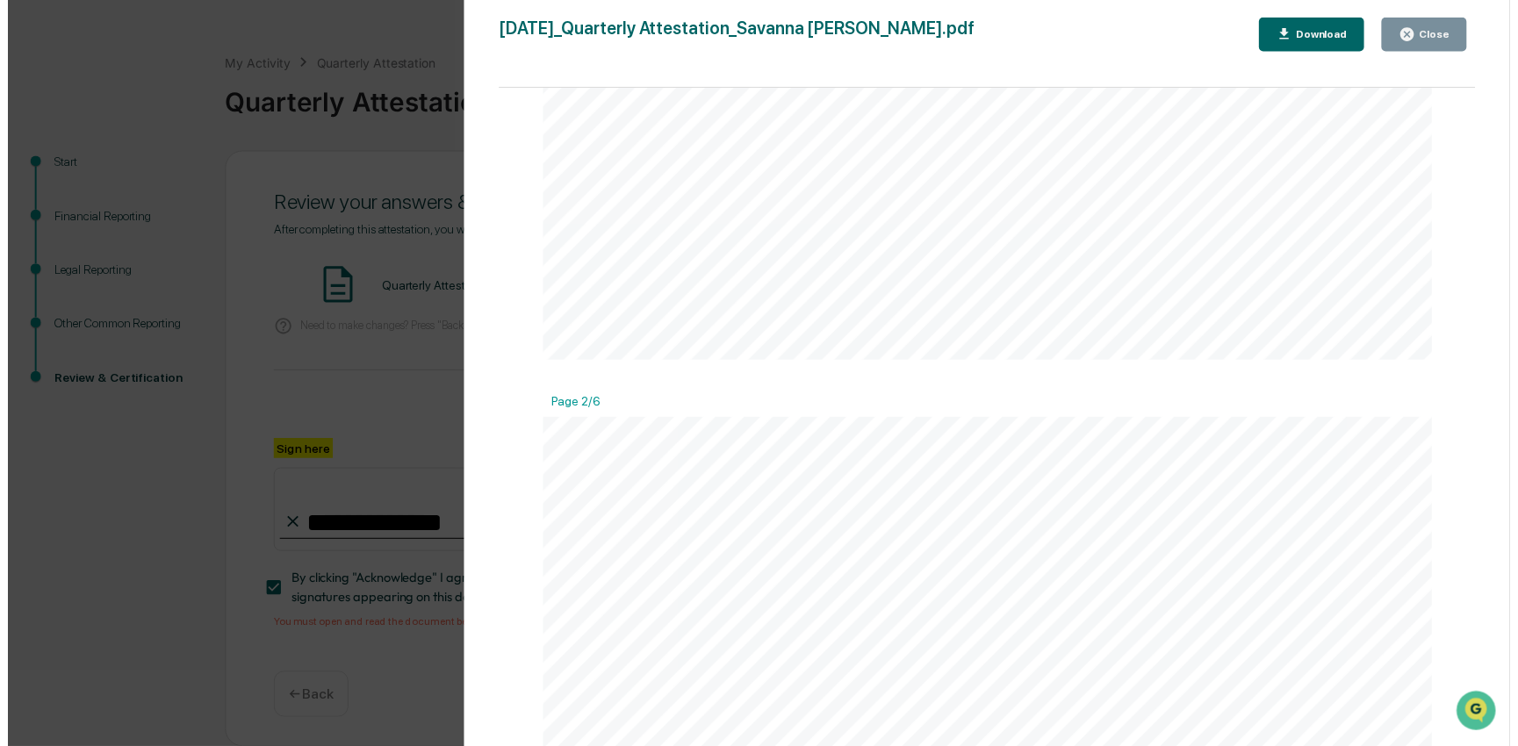
scroll to position [913, 0]
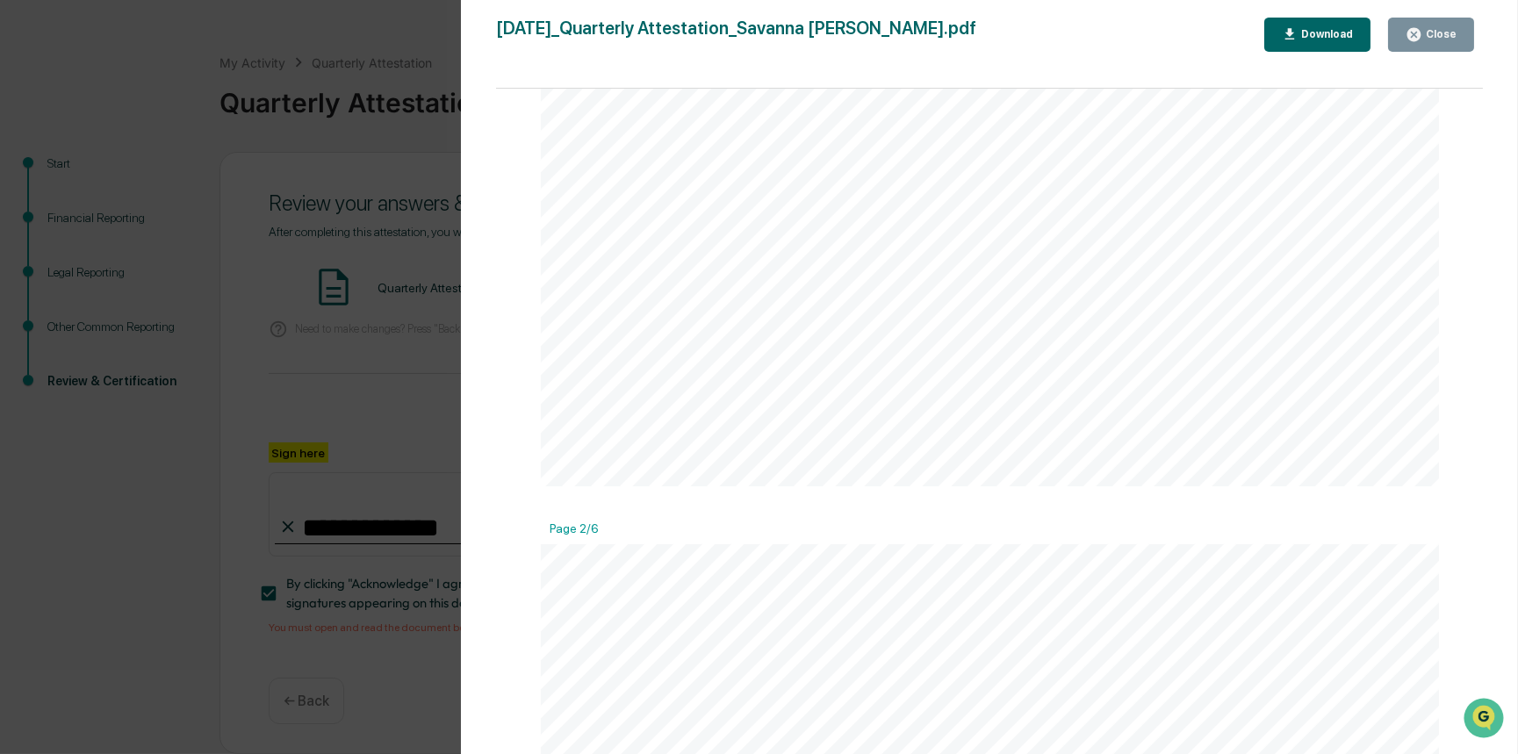
click at [1427, 25] on button "Close" at bounding box center [1431, 35] width 86 height 34
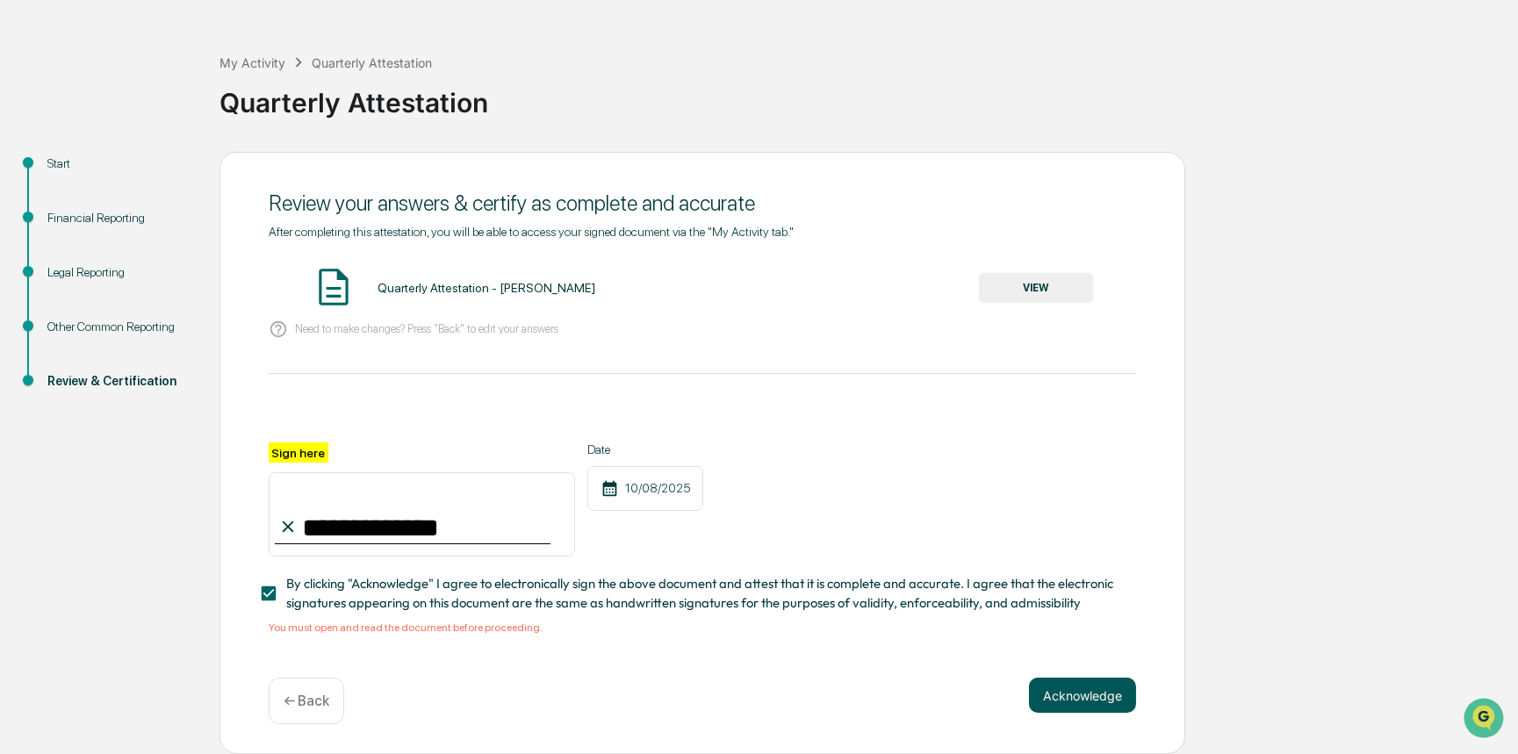
click at [1124, 696] on div "**********" at bounding box center [702, 453] width 966 height 603
click at [1110, 710] on button "Acknowledge" at bounding box center [1082, 695] width 107 height 35
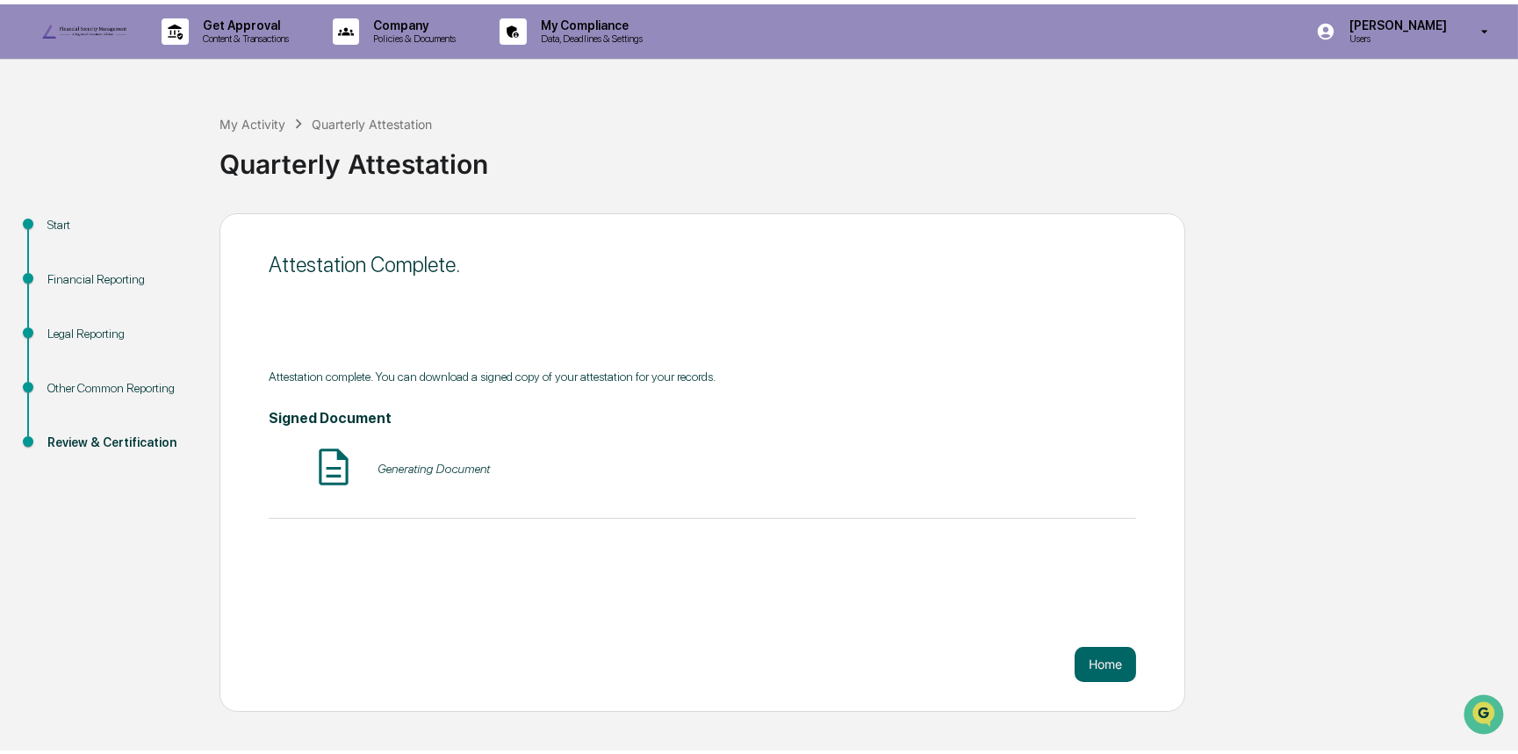
scroll to position [0, 0]
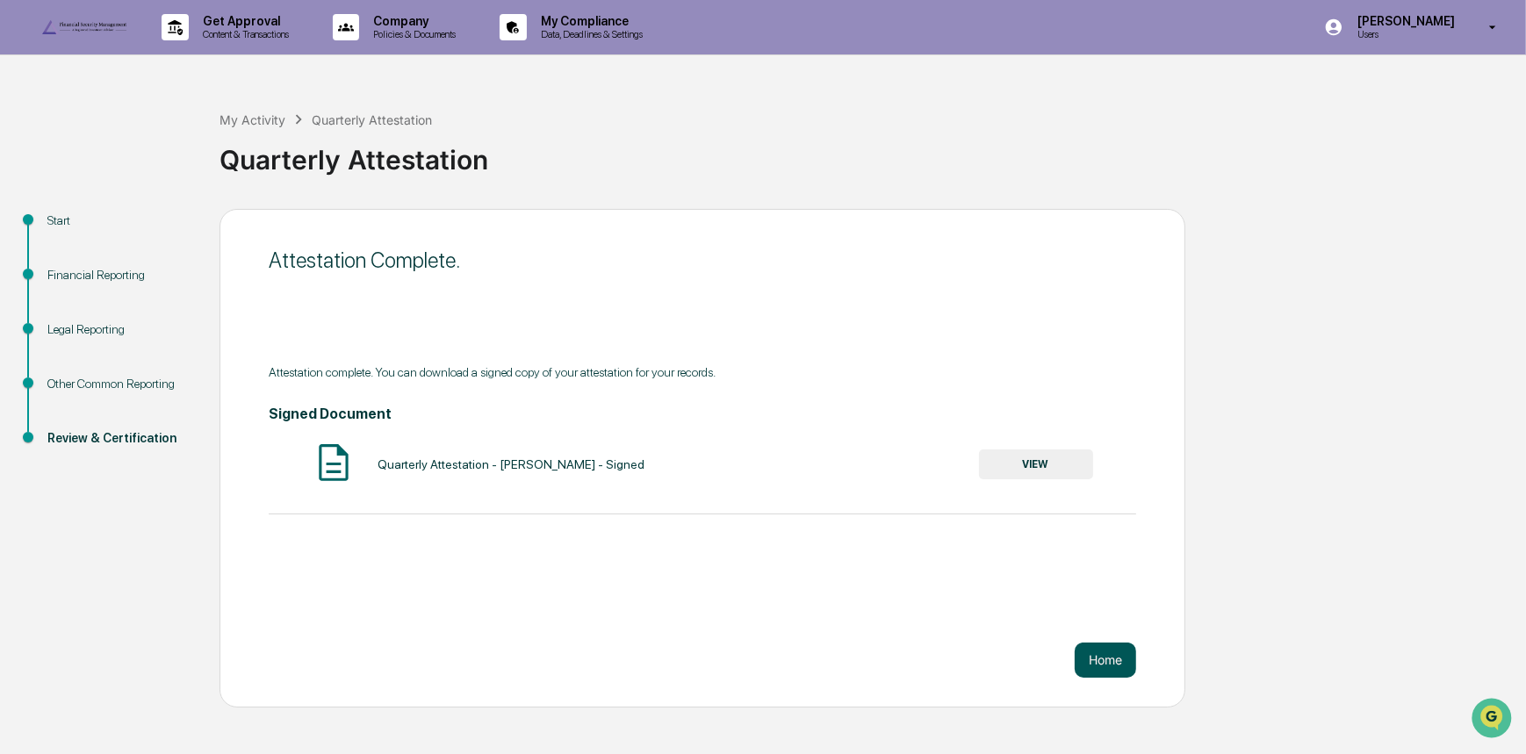
click at [1127, 678] on button "Home" at bounding box center [1104, 660] width 61 height 35
